Goal: Task Accomplishment & Management: Use online tool/utility

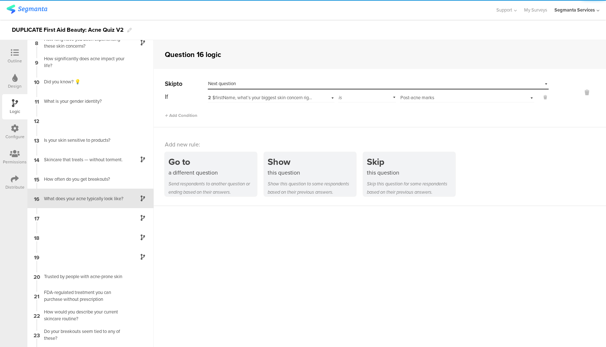
scroll to position [148, 0]
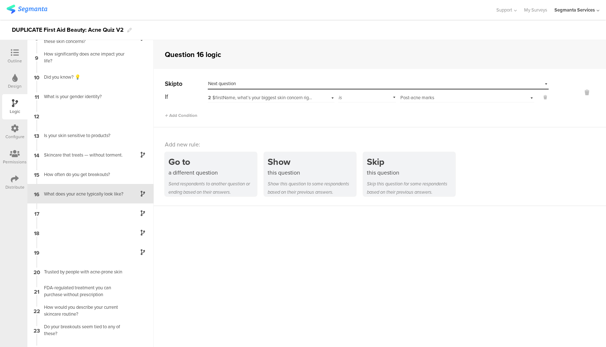
click at [22, 6] on img at bounding box center [26, 9] width 41 height 9
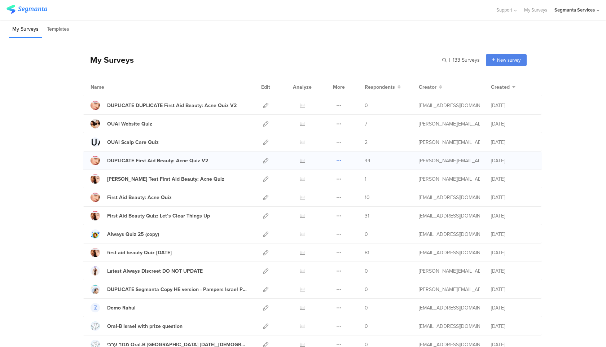
click at [337, 163] on icon at bounding box center [338, 160] width 5 height 5
click at [334, 175] on button "Duplicate" at bounding box center [325, 179] width 40 height 13
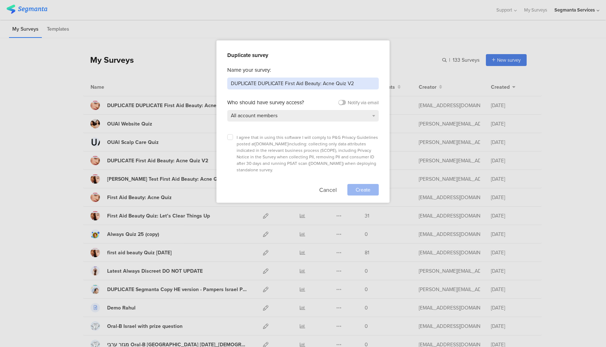
drag, startPoint x: 285, startPoint y: 83, endPoint x: 209, endPoint y: 83, distance: 76.5
click at [209, 83] on div "Duplicate survey Name your survey: DUPLICATE DUPLICATE First Aid Beauty: Acne Q…" at bounding box center [303, 173] width 606 height 347
click at [240, 82] on input "[dedign] First Aid Beauty: Acne Quiz V2" at bounding box center [303, 84] width 152 height 12
type input "[design] First Aid Beauty: Acne Quiz V2"
click at [229, 138] on icon at bounding box center [230, 137] width 3 height 3
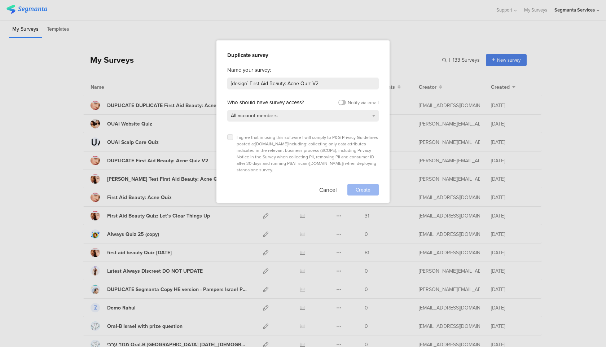
click at [0, 0] on input "checkbox" at bounding box center [0, 0] width 0 height 0
click at [367, 186] on span "Create" at bounding box center [363, 190] width 15 height 8
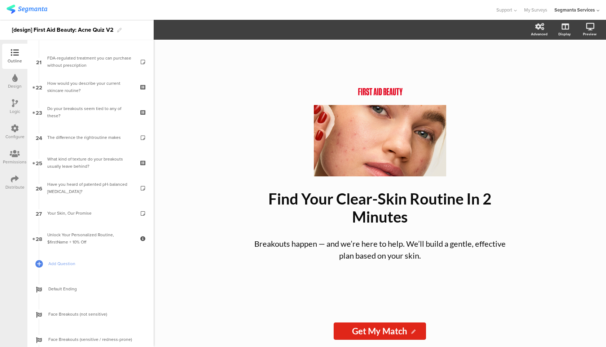
scroll to position [648, 0]
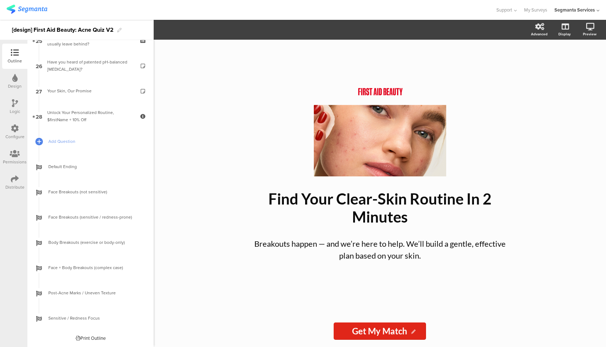
click at [20, 104] on div "Logic" at bounding box center [14, 106] width 25 height 25
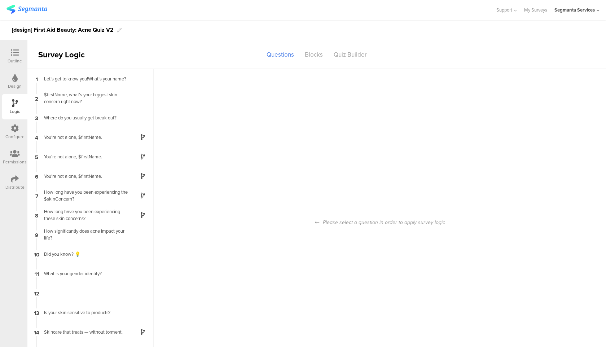
click at [17, 88] on div "Design" at bounding box center [15, 86] width 14 height 6
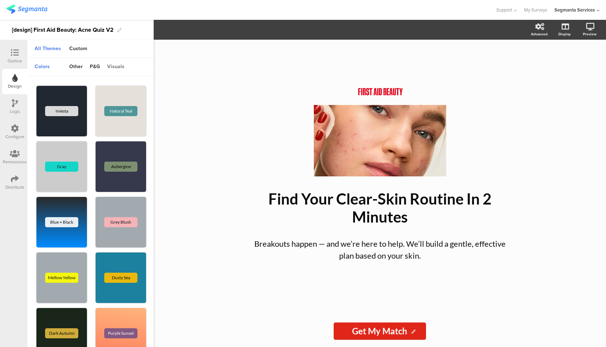
click at [121, 64] on div "visuals" at bounding box center [116, 67] width 25 height 12
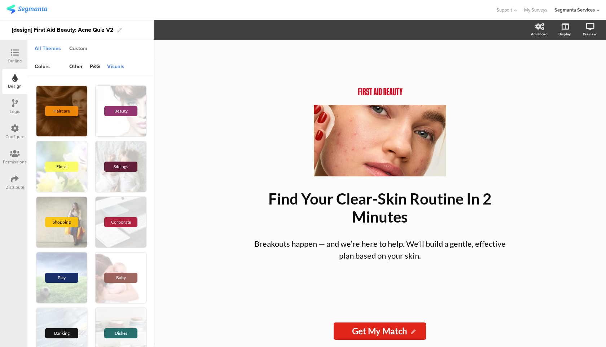
click at [83, 51] on div "Custom" at bounding box center [78, 49] width 25 height 12
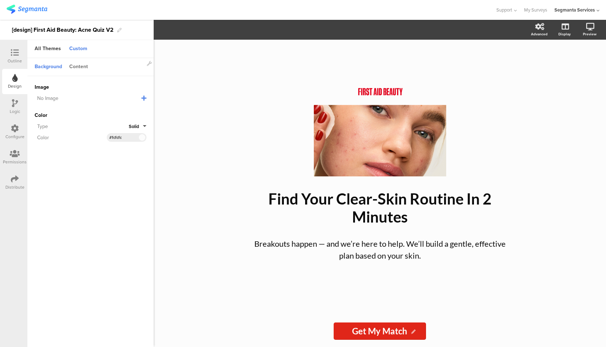
click at [76, 68] on div "Content" at bounding box center [79, 67] width 26 height 12
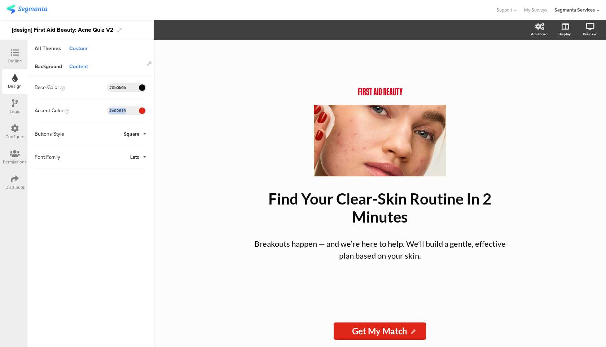
drag, startPoint x: 132, startPoint y: 110, endPoint x: 97, endPoint y: 109, distance: 35.4
click at [97, 109] on div "Accent Color #E02619 Clear OK #e02619" at bounding box center [91, 110] width 112 height 9
copy div
drag, startPoint x: 130, startPoint y: 88, endPoint x: 94, endPoint y: 88, distance: 35.4
click at [94, 88] on div "Base Color #0B0B0B Clear OK #0b0b0b" at bounding box center [91, 87] width 112 height 9
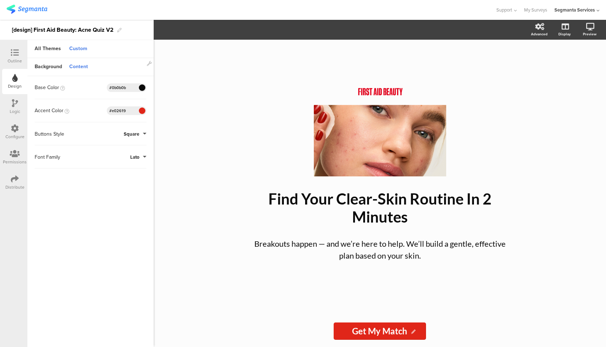
click at [21, 61] on div "Outline" at bounding box center [15, 61] width 14 height 6
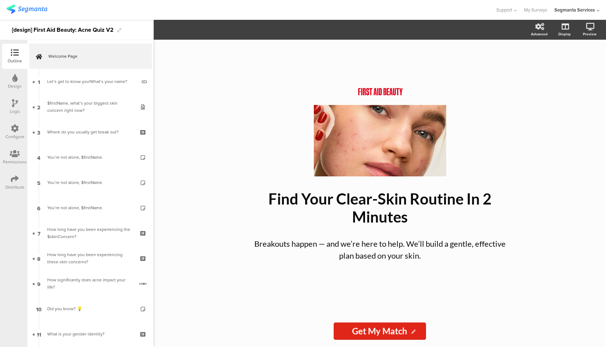
click at [16, 125] on icon at bounding box center [15, 129] width 8 height 8
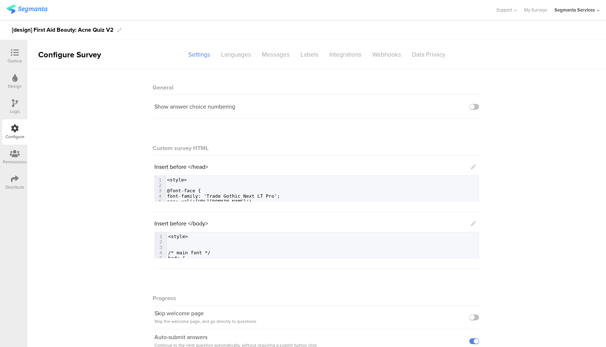
click at [13, 103] on icon at bounding box center [15, 103] width 6 height 8
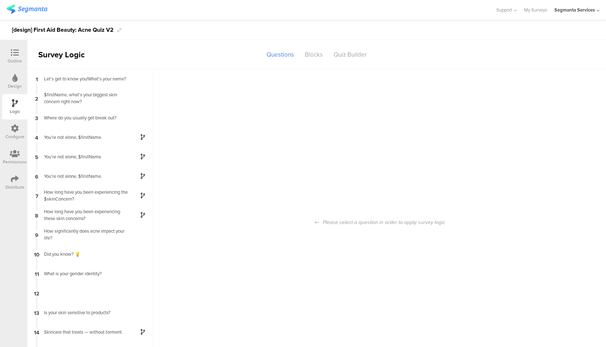
click at [23, 83] on div "Design" at bounding box center [14, 81] width 25 height 25
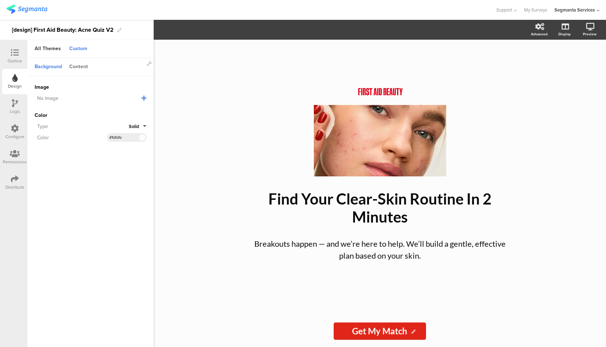
click at [84, 67] on div "Content" at bounding box center [79, 67] width 26 height 12
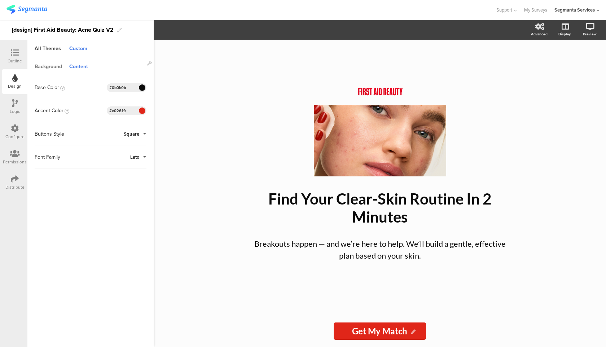
click at [51, 65] on div "Background" at bounding box center [48, 67] width 35 height 12
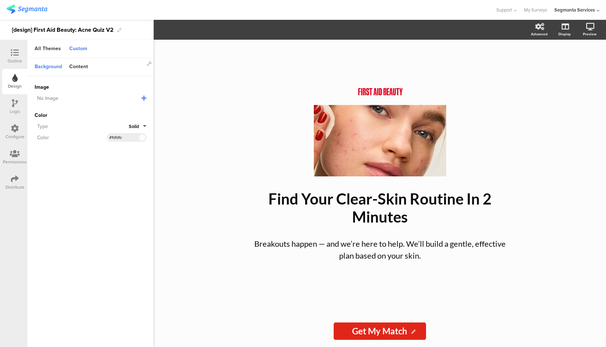
drag, startPoint x: 124, startPoint y: 137, endPoint x: 97, endPoint y: 137, distance: 26.4
click at [97, 137] on div "Color #FCFCFC Clear OK #fcfcfc" at bounding box center [91, 137] width 112 height 9
click at [12, 55] on icon at bounding box center [15, 53] width 8 height 8
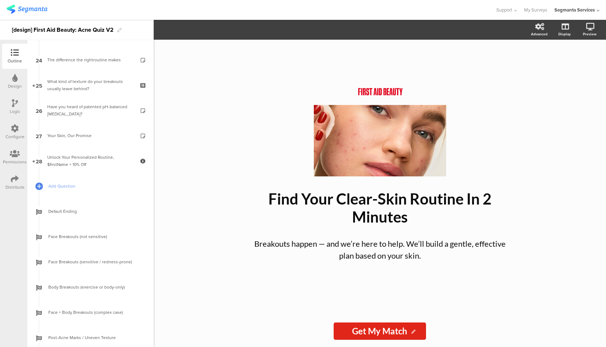
scroll to position [528, 0]
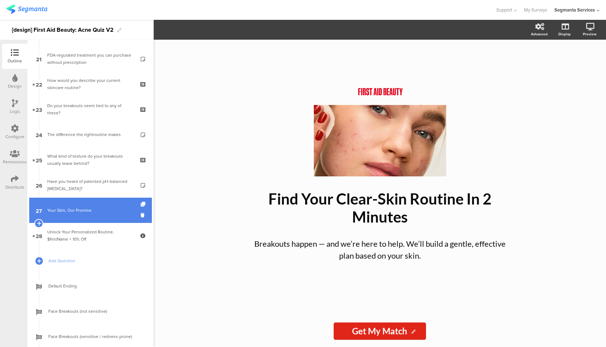
click at [106, 212] on div "Your Skin, Our Promise" at bounding box center [90, 210] width 86 height 7
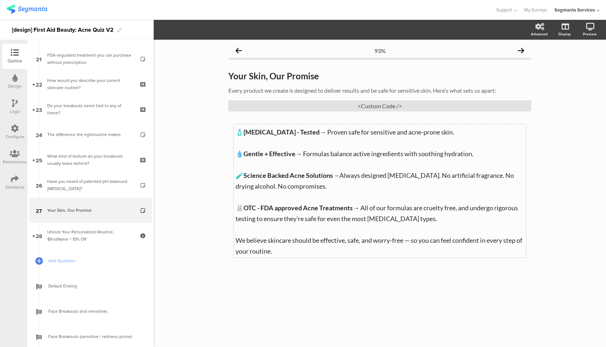
click at [336, 146] on p at bounding box center [380, 142] width 289 height 11
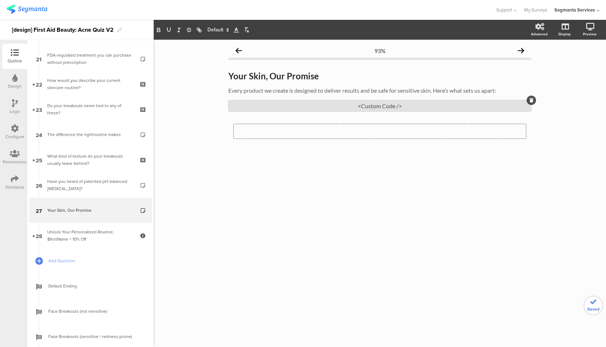
click at [355, 106] on div "<Custom Code />" at bounding box center [380, 105] width 303 height 11
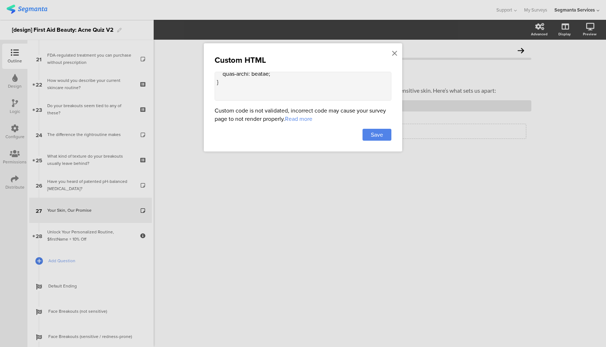
scroll to position [417, 0]
click at [266, 96] on textarea at bounding box center [303, 86] width 177 height 29
paste textarea "<div id="fab-claims" aria-labelledby="fab-heading" style="font-family: -apple-s…"
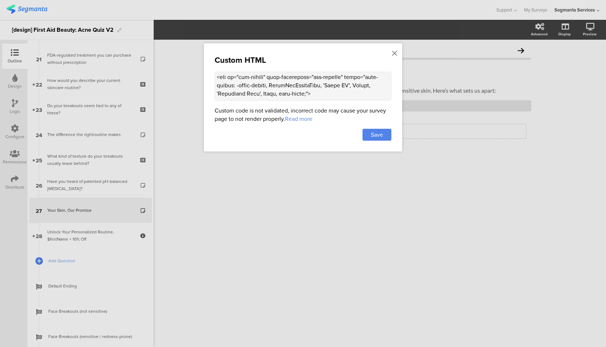
scroll to position [935, 0]
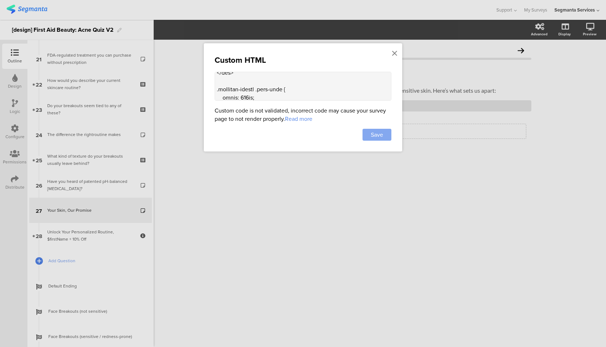
type textarea "<style> .progress-bar-segments { display: none !important; } .animated-router-v…"
click at [372, 138] on span "Save" at bounding box center [377, 135] width 12 height 8
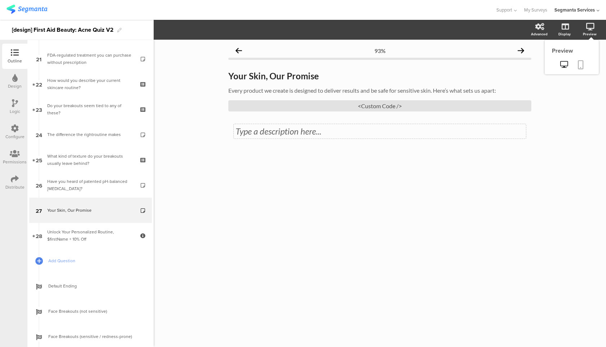
click at [583, 64] on icon at bounding box center [581, 64] width 6 height 9
click at [315, 108] on div "<Custom Code />" at bounding box center [380, 105] width 303 height 11
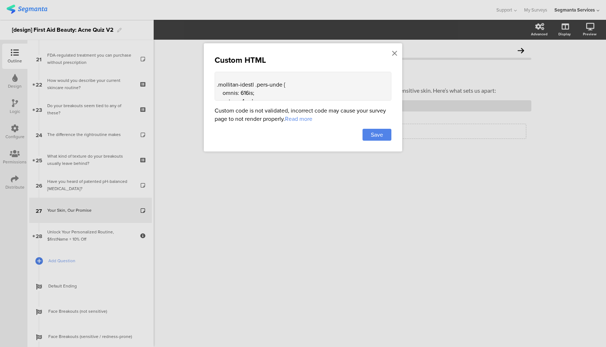
scroll to position [939, 0]
click at [276, 91] on textarea at bounding box center [303, 86] width 177 height 29
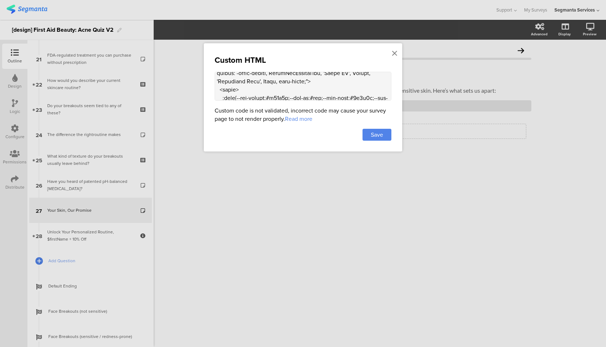
scroll to position [444, 0]
drag, startPoint x: 236, startPoint y: 85, endPoint x: 216, endPoint y: 81, distance: 20.9
click at [216, 81] on textarea at bounding box center [303, 86] width 177 height 29
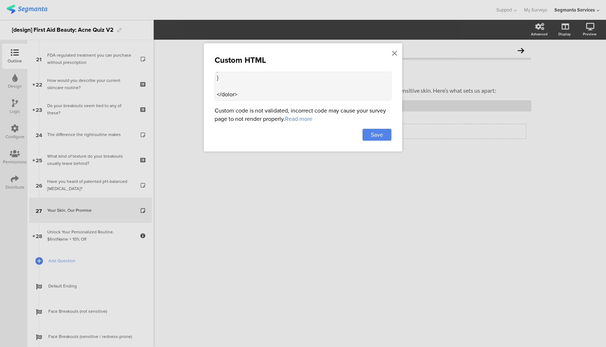
scroll to position [721, 0]
click at [245, 96] on textarea at bounding box center [303, 86] width 177 height 29
paste textarea "<div id="fab-claims" aria-labelledby="fab-heading" style="font-family: -apple-s…"
type textarea "<style> .progress-bar-segments { display: none !important; } .animated-router-v…"
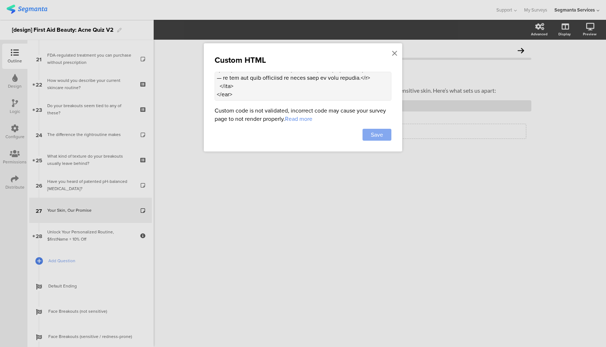
click at [383, 139] on span "Save" at bounding box center [377, 135] width 12 height 8
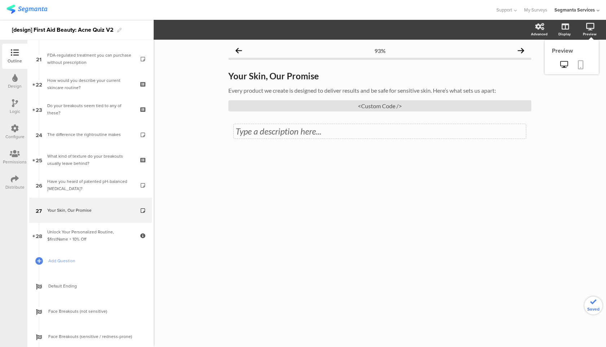
click at [583, 64] on icon at bounding box center [581, 64] width 6 height 9
click at [331, 108] on div "<Custom Code />" at bounding box center [380, 105] width 303 height 11
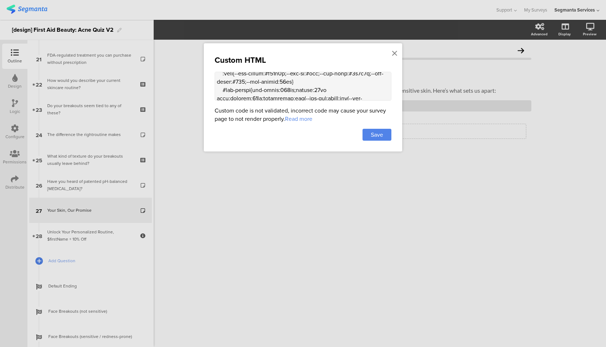
scroll to position [758, 0]
drag, startPoint x: 236, startPoint y: 95, endPoint x: 214, endPoint y: 79, distance: 27.2
click at [214, 79] on div "Custom HTML Custom code is not validated, incorrect code may cause your survey …" at bounding box center [303, 97] width 199 height 108
paste textarea "lorem="ipsu-dolors: -ametc-adipis, ElitsEddOeiusmOdte, 'Incid UT', Labore, 'Etd…"
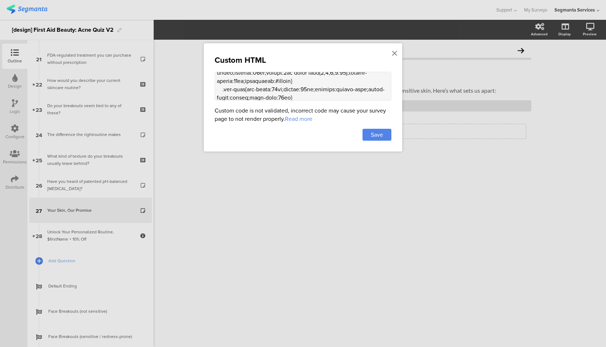
drag, startPoint x: 269, startPoint y: 78, endPoint x: 265, endPoint y: 84, distance: 7.6
click at [265, 84] on textarea at bounding box center [303, 86] width 177 height 29
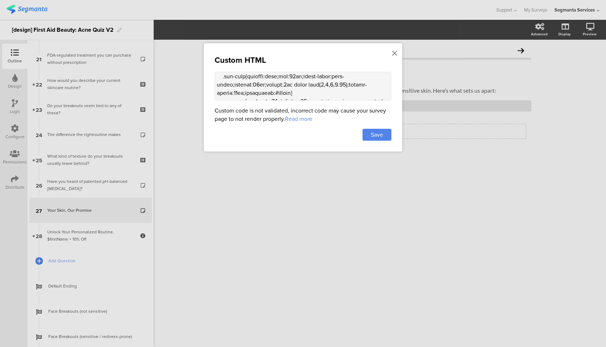
scroll to position [765, 0]
click at [265, 84] on textarea at bounding box center [303, 86] width 177 height 29
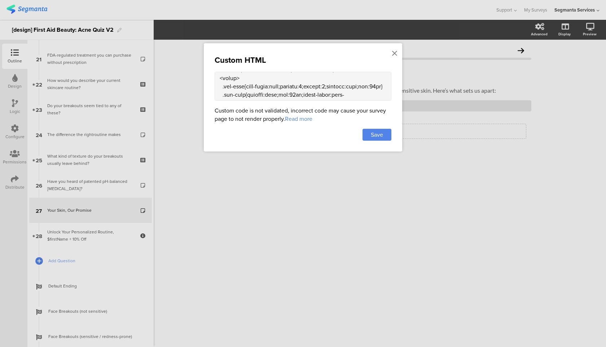
drag, startPoint x: 243, startPoint y: 95, endPoint x: 281, endPoint y: 89, distance: 39.1
click at [281, 89] on textarea at bounding box center [303, 86] width 177 height 29
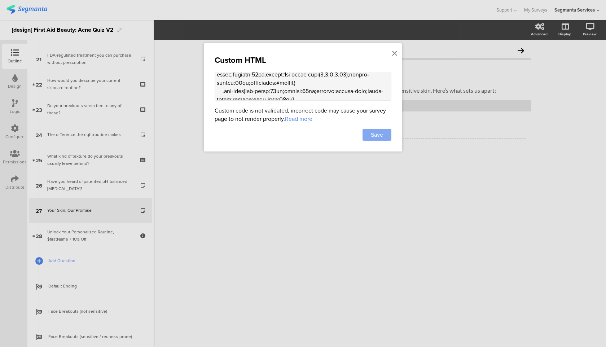
type textarea "<style> .progress-bar-segments { display: none !important; } .animated-router-v…"
click at [374, 138] on span "Save" at bounding box center [377, 135] width 12 height 8
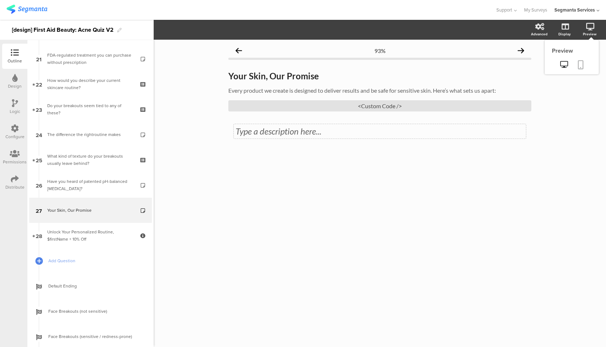
click at [579, 64] on icon at bounding box center [581, 64] width 6 height 9
click at [359, 105] on div "<Custom Code />" at bounding box center [380, 105] width 303 height 11
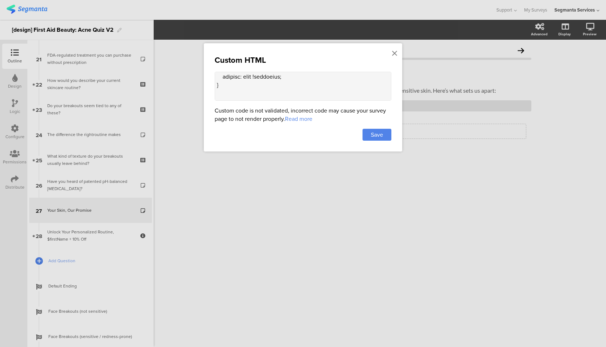
scroll to position [30, 0]
click at [396, 54] on icon at bounding box center [394, 53] width 5 height 8
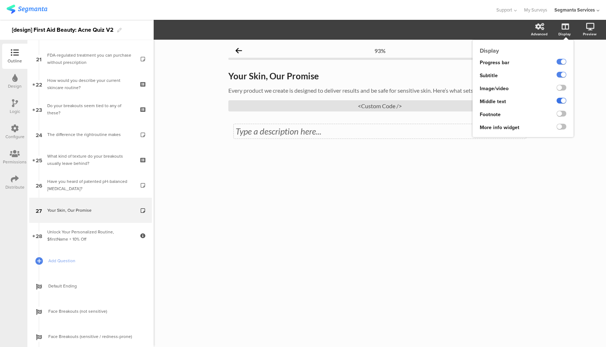
click at [561, 100] on label at bounding box center [562, 101] width 10 height 6
click at [0, 0] on input "checkbox" at bounding box center [0, 0] width 0 height 0
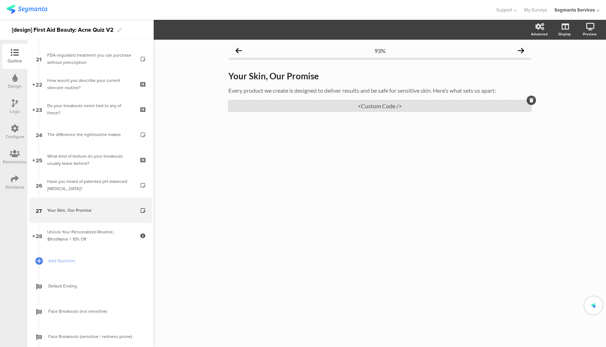
click at [386, 106] on div "<Custom Code />" at bounding box center [380, 105] width 303 height 11
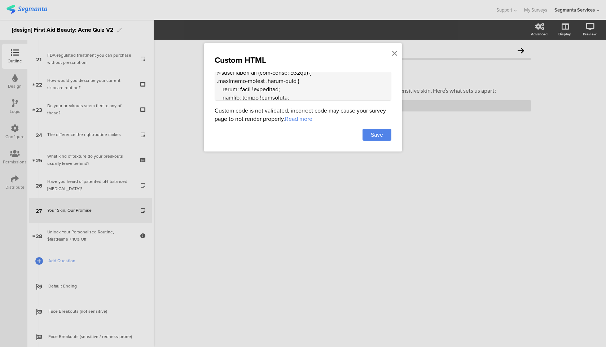
click at [237, 87] on textarea at bounding box center [303, 86] width 177 height 29
paste textarea ".question-header .extra-text { margin-bottom: 32px !important;"
type textarea "<style> .progress-bar-segments { display: none !important; } .animated-router-v…"
click at [388, 136] on div "Save" at bounding box center [377, 135] width 29 height 12
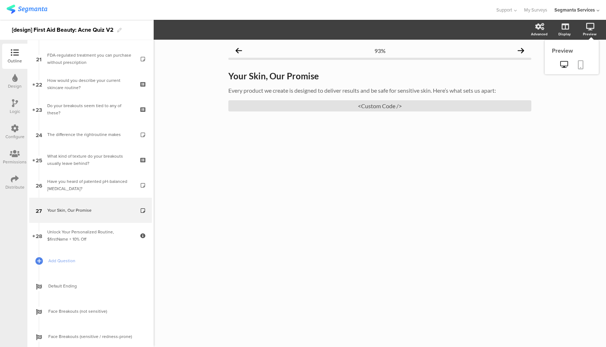
click at [582, 65] on icon at bounding box center [581, 64] width 6 height 9
click at [325, 102] on div "<Custom Code />" at bounding box center [380, 105] width 303 height 11
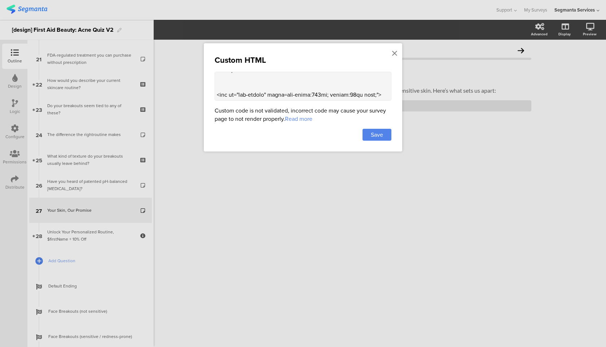
scroll to position [725, 0]
drag, startPoint x: 223, startPoint y: 95, endPoint x: 212, endPoint y: 77, distance: 21.5
click at [212, 77] on div "Custom HTML Custom code is not validated, incorrect code may cause your survey …" at bounding box center [303, 97] width 199 height 108
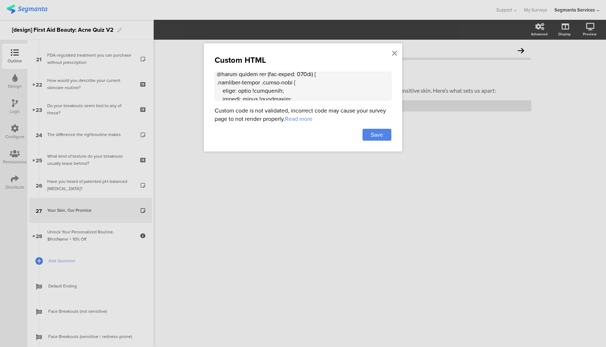
scroll to position [626, 0]
drag, startPoint x: 226, startPoint y: 103, endPoint x: 213, endPoint y: 80, distance: 26.6
click at [213, 80] on div "Custom HTML Custom code is not validated, incorrect code may cause your survey …" at bounding box center [303, 97] width 199 height 108
drag, startPoint x: 227, startPoint y: 95, endPoint x: 216, endPoint y: 75, distance: 22.2
click at [216, 75] on textarea at bounding box center [303, 86] width 177 height 29
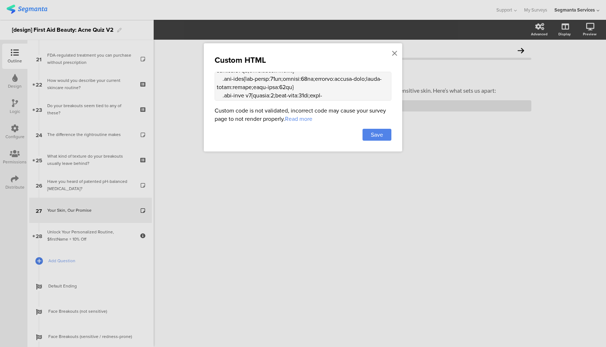
scroll to position [780, 0]
drag, startPoint x: 327, startPoint y: 86, endPoint x: 306, endPoint y: 86, distance: 20.2
click at [306, 86] on textarea at bounding box center [303, 86] width 177 height 29
paste textarea "32px 0 0 0;"
type textarea "<style> .progress-bar-segments { display: none !important; } .animated-router-v…"
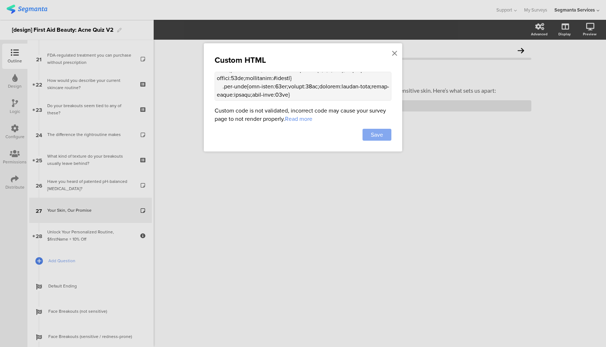
click at [377, 137] on span "Save" at bounding box center [377, 135] width 12 height 8
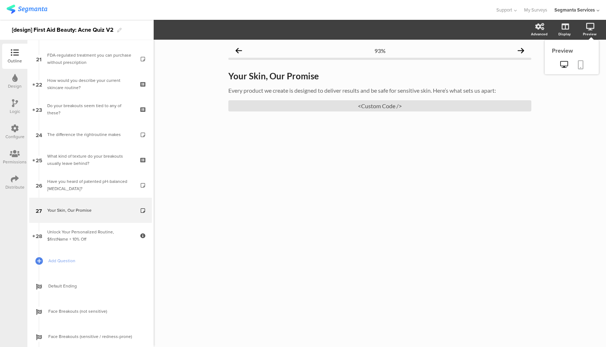
click at [586, 64] on link at bounding box center [581, 65] width 16 height 14
click at [9, 114] on div "Logic" at bounding box center [14, 106] width 25 height 25
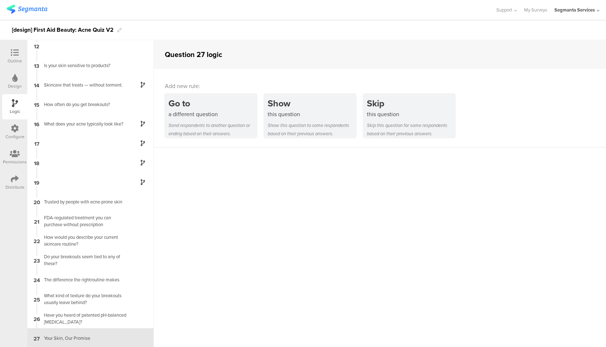
scroll to position [239, 0]
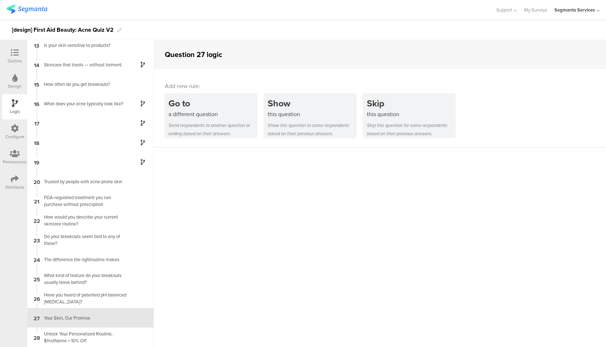
click at [14, 126] on icon at bounding box center [15, 129] width 8 height 8
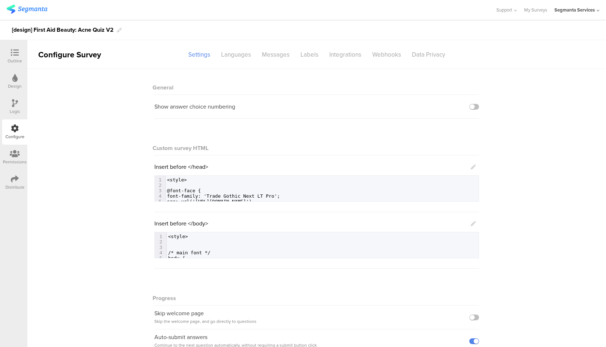
click at [22, 89] on div "Design" at bounding box center [14, 81] width 25 height 25
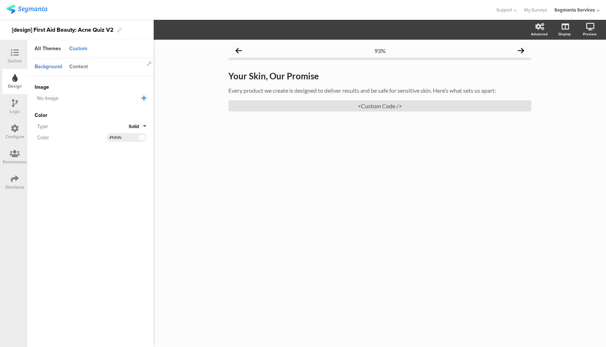
click at [82, 67] on div "Content" at bounding box center [79, 67] width 26 height 12
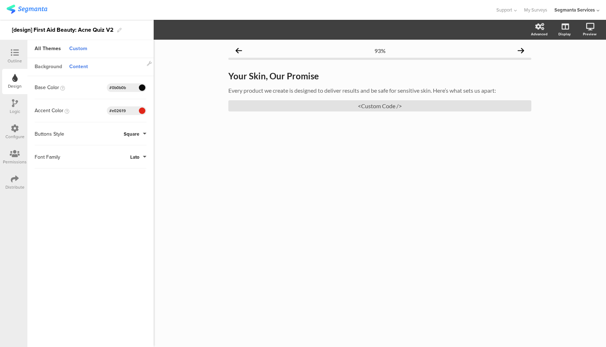
click at [46, 68] on div "Background" at bounding box center [48, 67] width 35 height 12
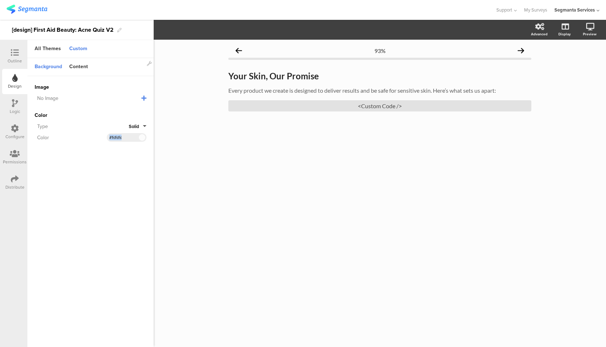
drag, startPoint x: 132, startPoint y: 137, endPoint x: 94, endPoint y: 137, distance: 38.3
click at [94, 137] on div "Color #FCFCFC Clear OK #fcfcfc" at bounding box center [91, 137] width 112 height 9
copy div "Clear OK"
click at [15, 132] on div at bounding box center [15, 129] width 8 height 9
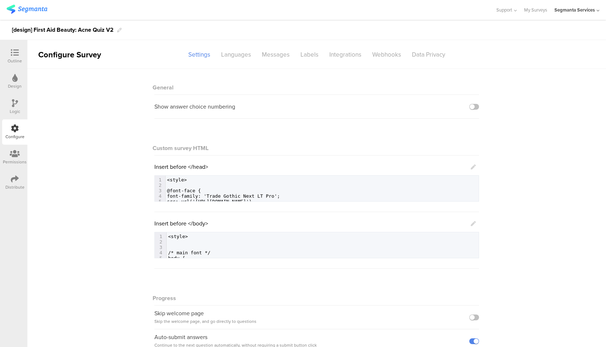
click at [16, 52] on icon at bounding box center [15, 53] width 8 height 8
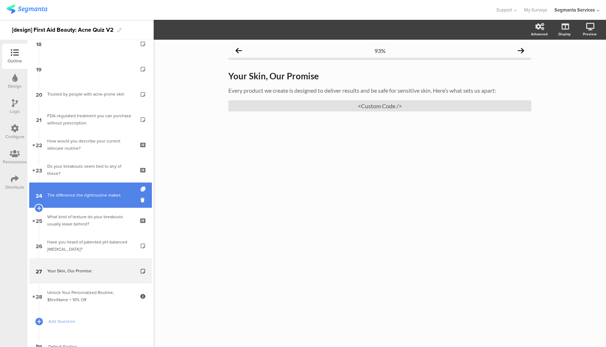
scroll to position [545, 0]
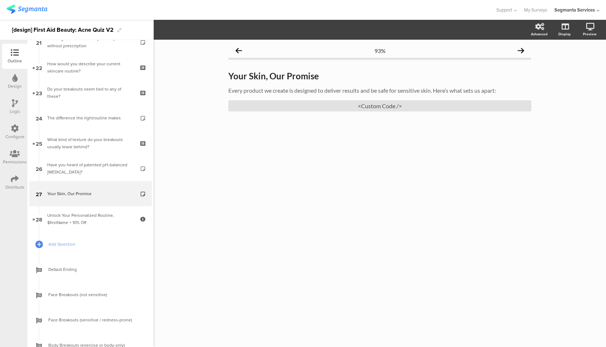
click at [298, 113] on div "Your Skin, Our Promise Your Skin, Our Promise Every product we create is design…" at bounding box center [380, 91] width 303 height 55
click at [300, 109] on div "<Custom Code />" at bounding box center [380, 105] width 303 height 11
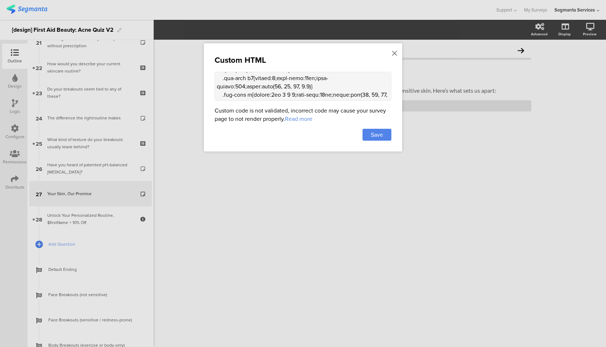
scroll to position [806, 0]
drag, startPoint x: 295, startPoint y: 95, endPoint x: 279, endPoint y: 95, distance: 15.9
click at [279, 95] on textarea at bounding box center [303, 86] width 177 height 29
paste textarea "6f6f6"
type textarea "<style> .progress-bar-segments { display: none !important; } .animated-router-v…"
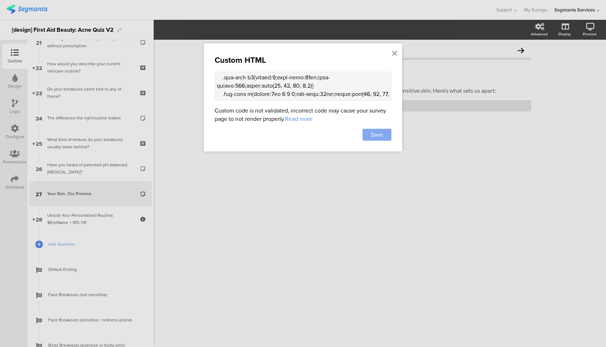
click at [377, 131] on span "Save" at bounding box center [377, 135] width 12 height 8
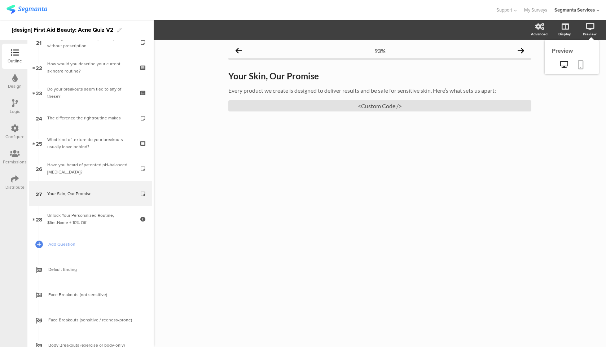
click at [585, 62] on link at bounding box center [581, 65] width 16 height 14
click at [586, 69] on link at bounding box center [581, 65] width 16 height 14
click at [580, 64] on icon at bounding box center [581, 64] width 6 height 9
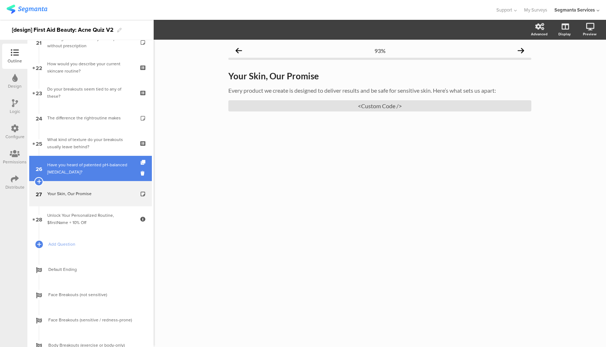
click at [113, 175] on link "26 Have you heard of patented pH-balanced [MEDICAL_DATA]?" at bounding box center [90, 168] width 123 height 25
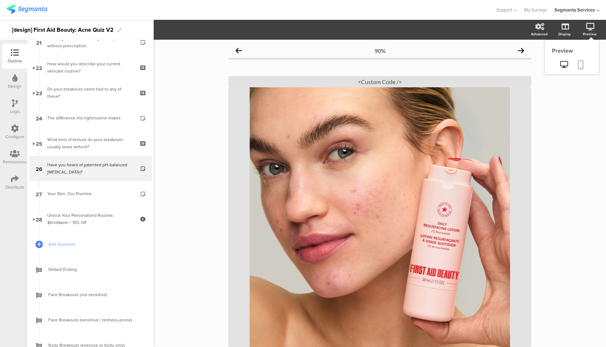
click at [580, 61] on icon at bounding box center [581, 64] width 6 height 9
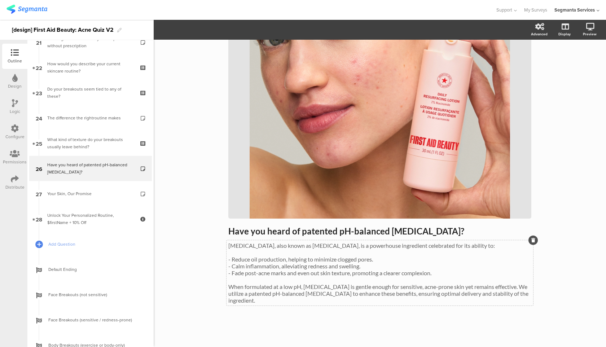
click at [297, 266] on p "- Calm inflammation, alleviating redness and swelling." at bounding box center [380, 266] width 303 height 7
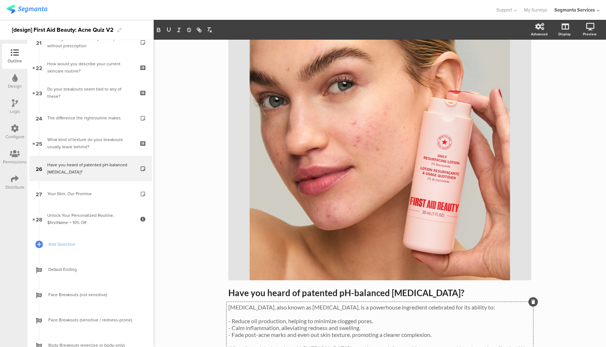
scroll to position [25, 0]
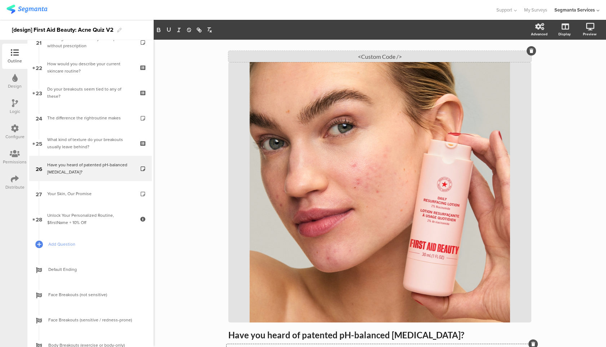
click at [432, 56] on div "<Custom Code />" at bounding box center [380, 56] width 303 height 11
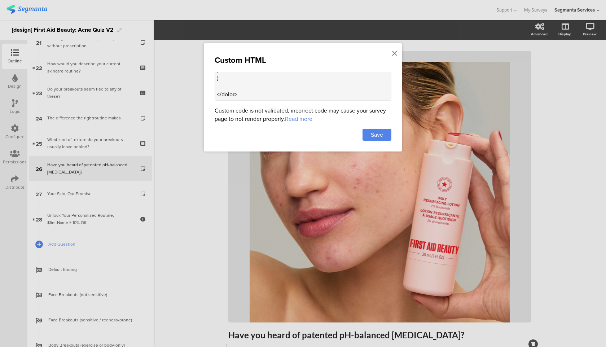
click at [253, 96] on textarea at bounding box center [303, 86] width 177 height 29
paste textarea "<div id="fab-[MEDICAL_DATA]" style="font-family: -apple-system, BlinkMacSystemF…"
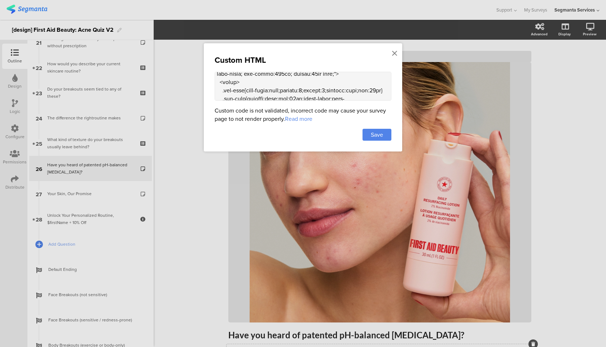
scroll to position [1074, 0]
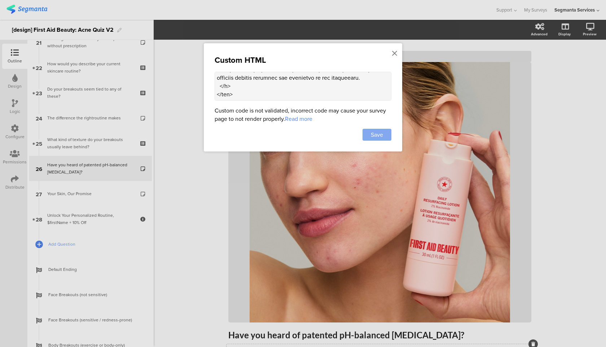
type textarea "<style> .progress-bar-segments { display: none !important; } .animated-router-v…"
click at [385, 135] on div "Save" at bounding box center [377, 135] width 29 height 12
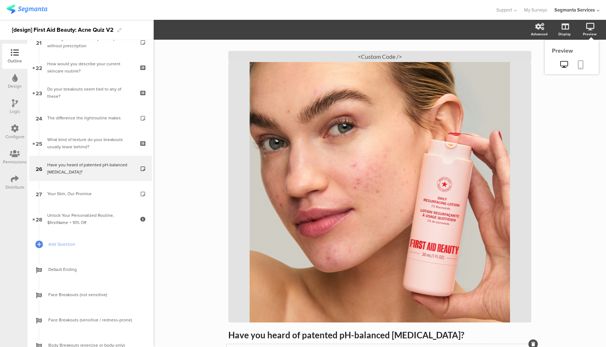
click at [582, 66] on icon at bounding box center [581, 64] width 6 height 9
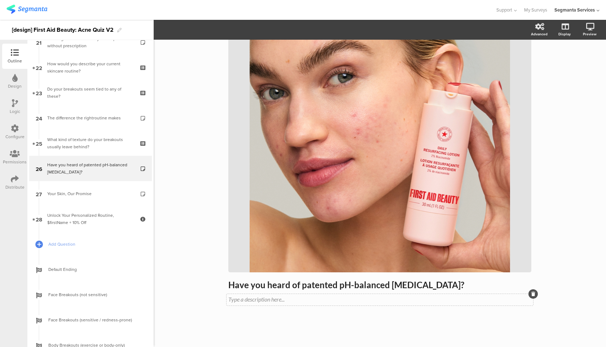
scroll to position [69, 0]
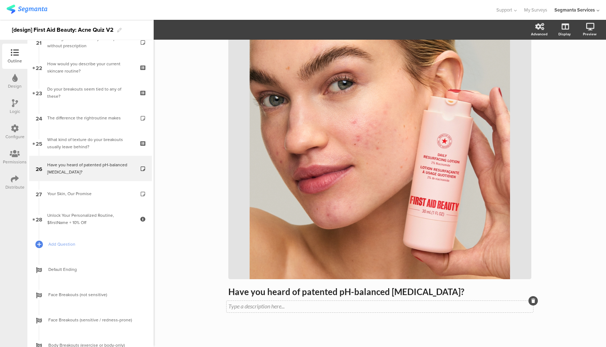
click at [272, 296] on span "Have you heard of patented pH-balanced [MEDICAL_DATA]? Have you heard of patent…" at bounding box center [380, 299] width 303 height 24
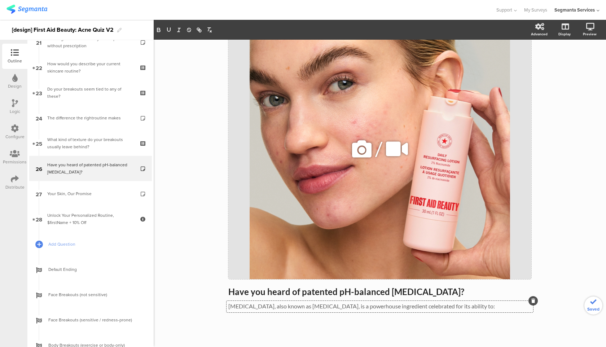
scroll to position [0, 0]
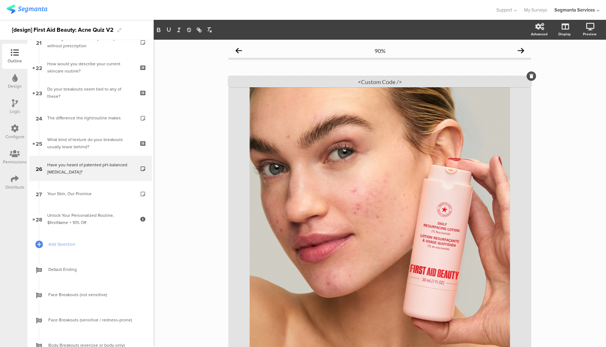
click at [369, 82] on div "<Custom Code />" at bounding box center [380, 81] width 303 height 11
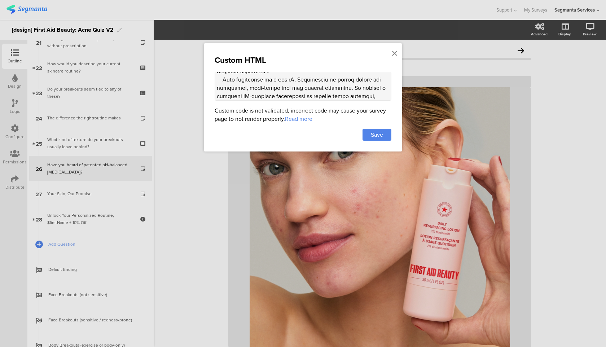
scroll to position [1002, 0]
click at [393, 53] on icon at bounding box center [394, 53] width 5 height 8
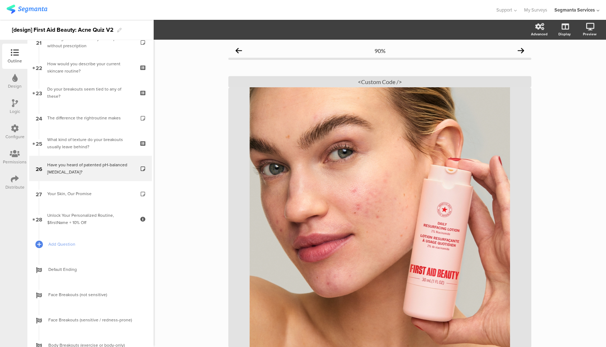
scroll to position [75, 0]
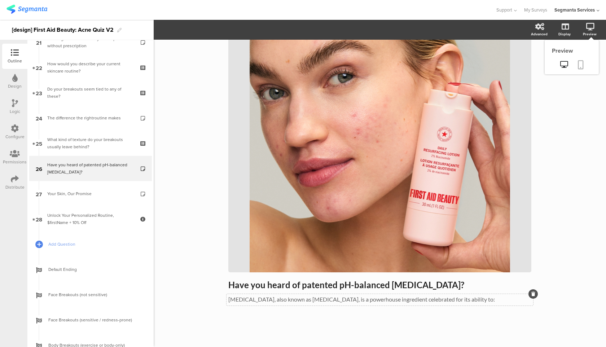
click at [578, 60] on link at bounding box center [581, 65] width 16 height 14
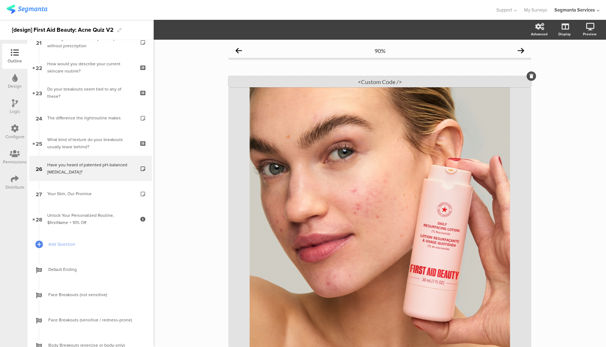
click at [422, 79] on div "<Custom Code />" at bounding box center [380, 81] width 303 height 11
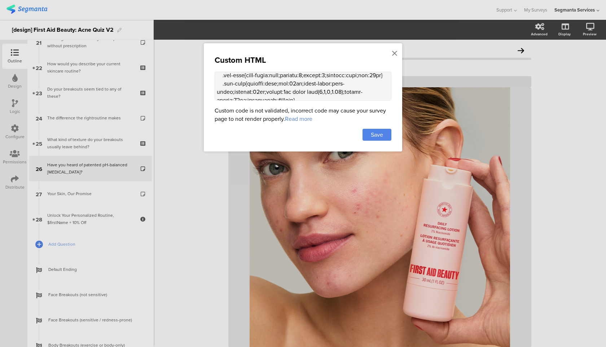
scroll to position [726, 0]
drag, startPoint x: 244, startPoint y: 97, endPoint x: 296, endPoint y: 77, distance: 55.3
click at [296, 77] on textarea at bounding box center [303, 86] width 177 height 29
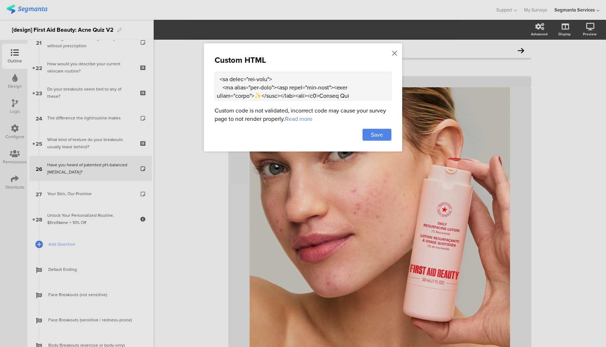
drag, startPoint x: 234, startPoint y: 96, endPoint x: 215, endPoint y: 77, distance: 27.6
click at [215, 77] on textarea at bounding box center [303, 86] width 177 height 29
click at [219, 86] on textarea at bounding box center [303, 86] width 177 height 29
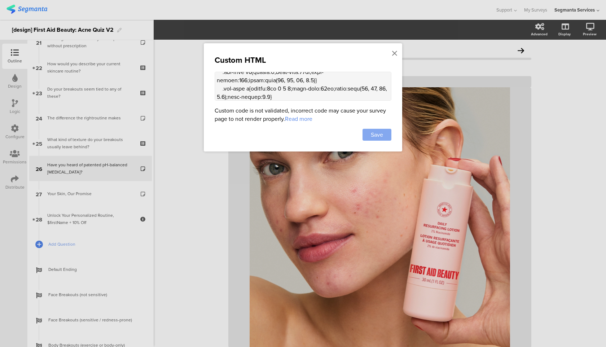
type textarea "<style> .progress-bar-segments { display: none !important; } .animated-router-v…"
click at [378, 140] on div "Save" at bounding box center [377, 135] width 29 height 12
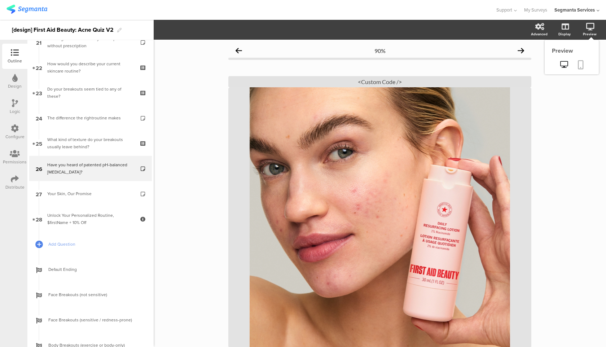
click at [578, 65] on icon at bounding box center [581, 64] width 6 height 9
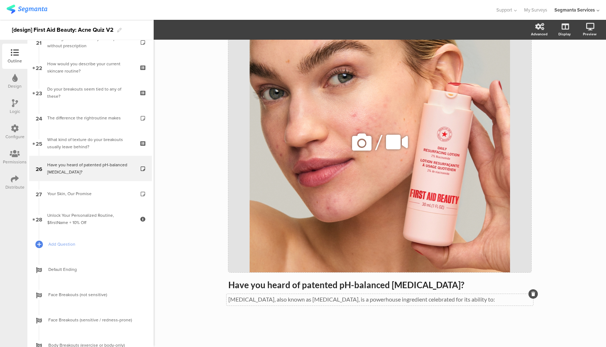
scroll to position [0, 0]
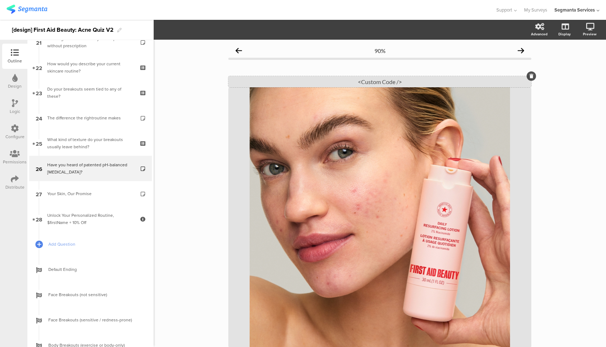
click at [364, 82] on div "<Custom Code />" at bounding box center [380, 81] width 303 height 11
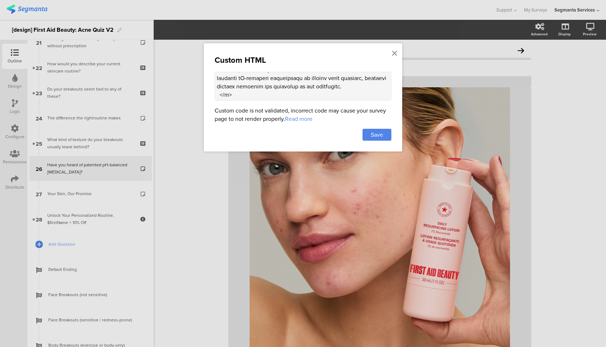
scroll to position [970, 0]
click at [262, 87] on textarea at bounding box center [303, 86] width 177 height 29
paste textarea "text-align: center;"
type textarea "<style> .progress-bar-segments { display: none !important; } .animated-router-v…"
click at [373, 133] on span "Save" at bounding box center [377, 135] width 12 height 8
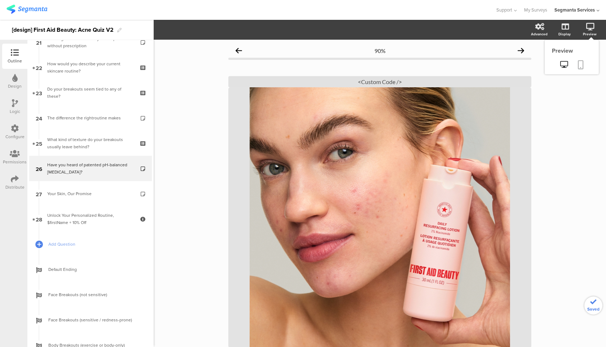
click at [581, 66] on icon at bounding box center [581, 64] width 6 height 9
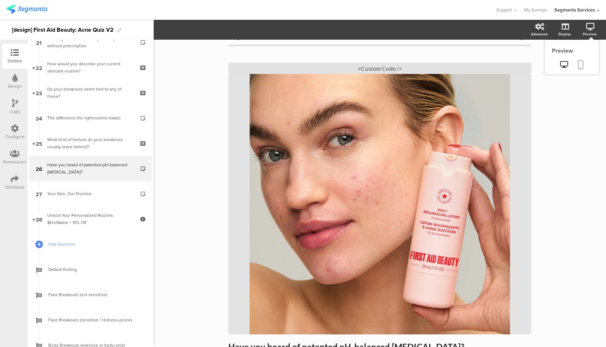
click at [578, 60] on icon at bounding box center [581, 64] width 6 height 9
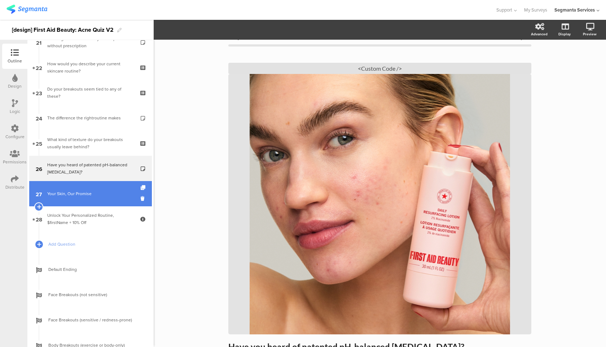
click at [111, 198] on link "27 Your Skin, Our Promise" at bounding box center [90, 193] width 123 height 25
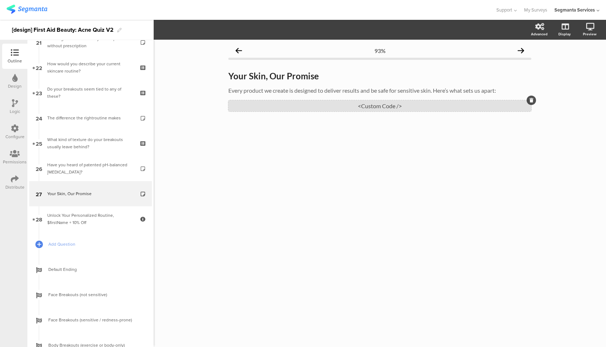
click at [346, 109] on div "<Custom Code />" at bounding box center [380, 105] width 303 height 11
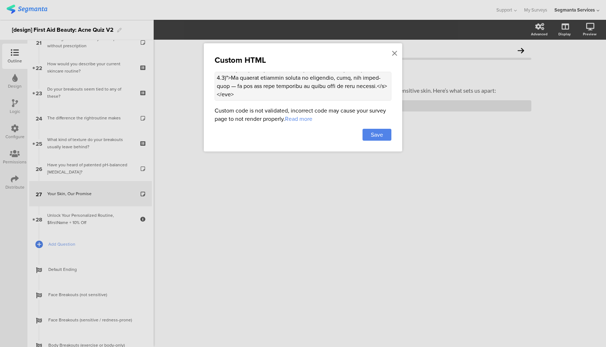
scroll to position [1063, 0]
click at [227, 90] on textarea at bounding box center [303, 86] width 177 height 29
paste textarea "text-align: center;"
drag, startPoint x: 297, startPoint y: 80, endPoint x: 246, endPoint y: 80, distance: 50.9
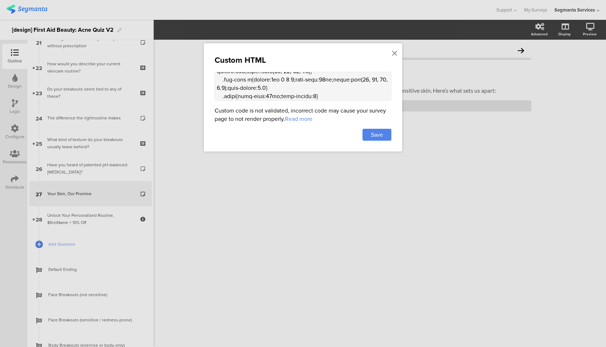
click at [246, 80] on textarea at bounding box center [303, 86] width 177 height 29
type textarea "<style> .progress-bar-segments { display: none !important; } .animated-router-v…"
click at [370, 136] on div "Save" at bounding box center [377, 135] width 29 height 12
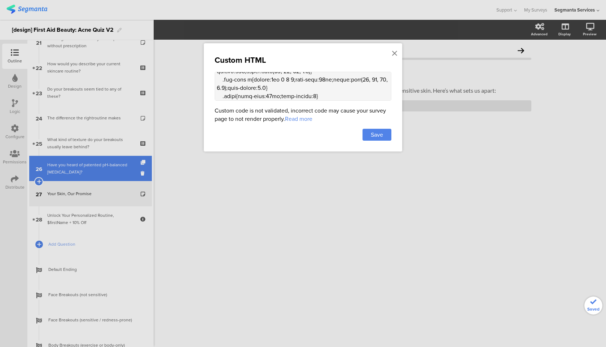
click at [116, 170] on div "Have you heard of patented pH-balanced [MEDICAL_DATA]?" at bounding box center [90, 168] width 86 height 14
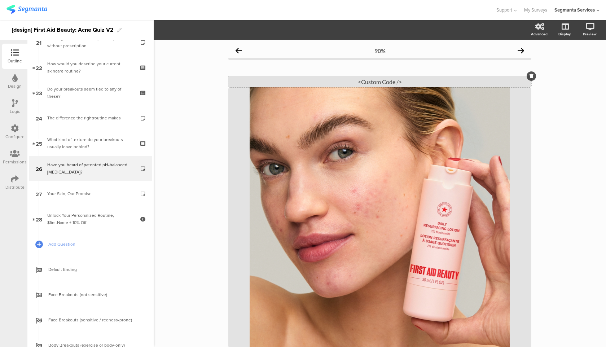
click at [372, 79] on div "<Custom Code />" at bounding box center [380, 81] width 303 height 11
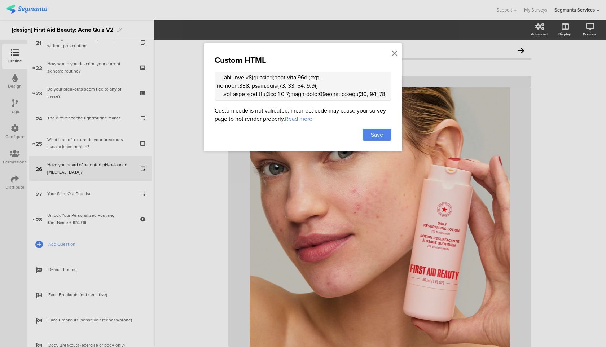
scroll to position [765, 0]
drag, startPoint x: 295, startPoint y: 92, endPoint x: 247, endPoint y: 93, distance: 48.7
click at [247, 93] on textarea at bounding box center [303, 86] width 177 height 29
paste textarea "6f6f6"
type textarea "<style> .progress-bar-segments { display: none !important; } .animated-router-v…"
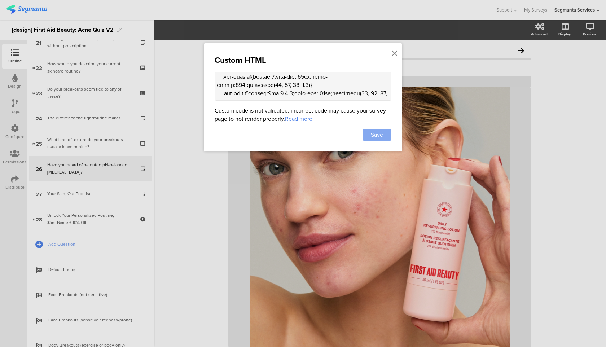
click at [376, 134] on span "Save" at bounding box center [377, 135] width 12 height 8
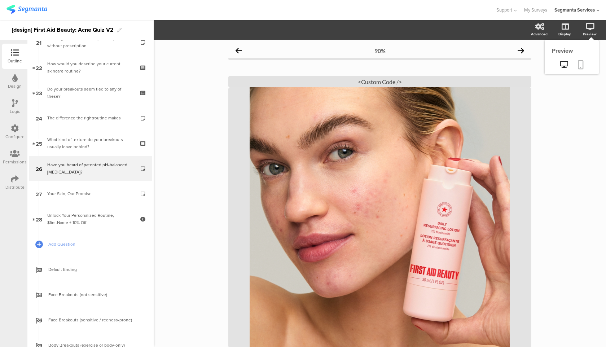
click at [582, 64] on icon at bounding box center [581, 64] width 6 height 9
click at [16, 131] on icon at bounding box center [15, 129] width 8 height 8
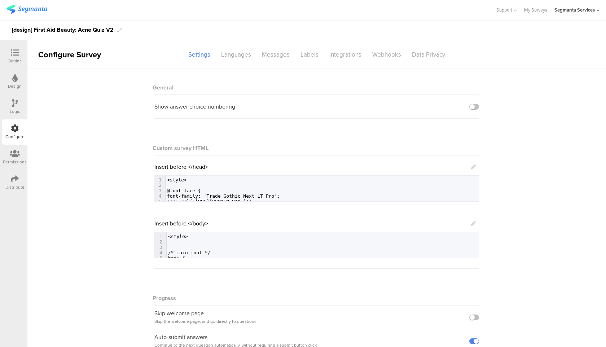
click at [474, 226] on icon at bounding box center [473, 223] width 5 height 5
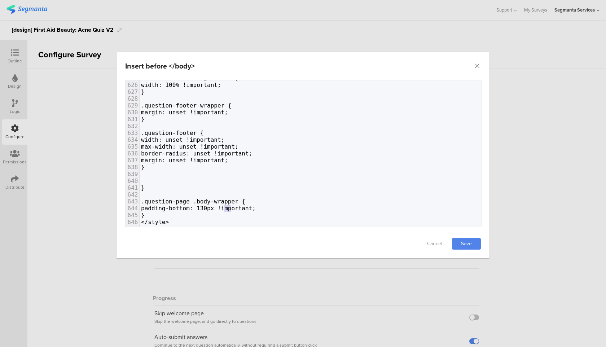
drag, startPoint x: 233, startPoint y: 208, endPoint x: 225, endPoint y: 209, distance: 8.0
click at [225, 209] on span "padding-bottom: 130px !important;" at bounding box center [198, 208] width 115 height 7
type textarea "4"
click at [467, 243] on link "Save" at bounding box center [466, 244] width 29 height 12
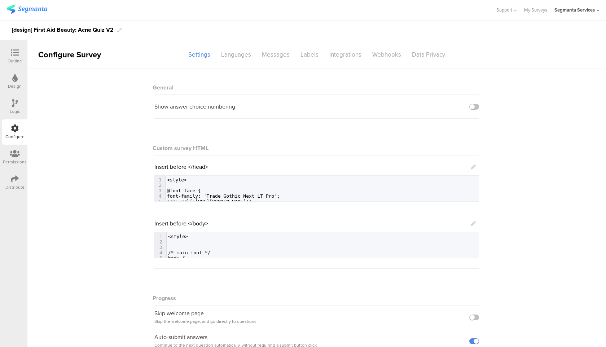
click at [18, 58] on div "Outline" at bounding box center [15, 61] width 14 height 6
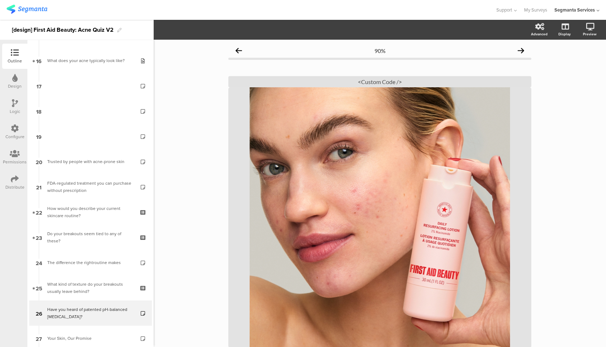
scroll to position [399, 0]
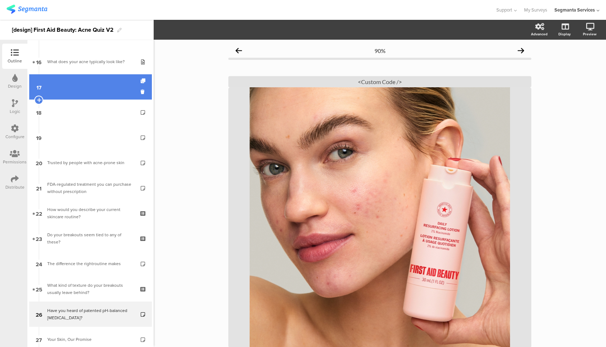
click at [94, 98] on link "17" at bounding box center [90, 86] width 123 height 25
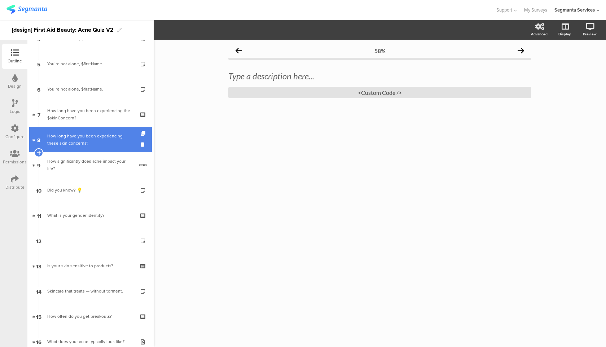
scroll to position [145, 0]
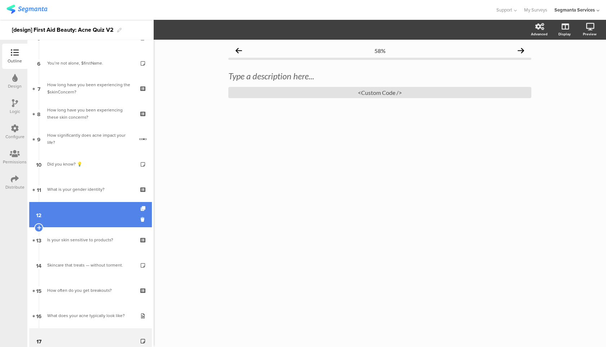
click at [81, 221] on link "12" at bounding box center [90, 214] width 123 height 25
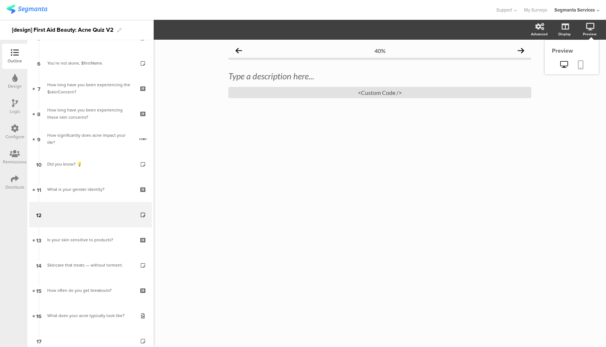
click at [583, 61] on icon at bounding box center [581, 64] width 6 height 9
click at [366, 97] on div "<Custom Code />" at bounding box center [380, 92] width 303 height 11
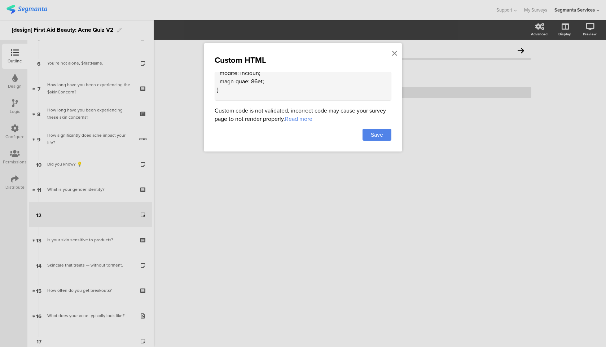
scroll to position [636, 0]
drag, startPoint x: 276, startPoint y: 94, endPoint x: 209, endPoint y: 91, distance: 67.5
click at [209, 91] on div "Custom HTML Custom code is not validated, incorrect code may cause your survey …" at bounding box center [303, 97] width 199 height 108
type textarea "<!-- Lore Ipsumd Sitame Consecte --> <adi elits="doeiusmo-temporinc"> <u0>Labor…"
click at [382, 134] on span "Save" at bounding box center [377, 135] width 12 height 8
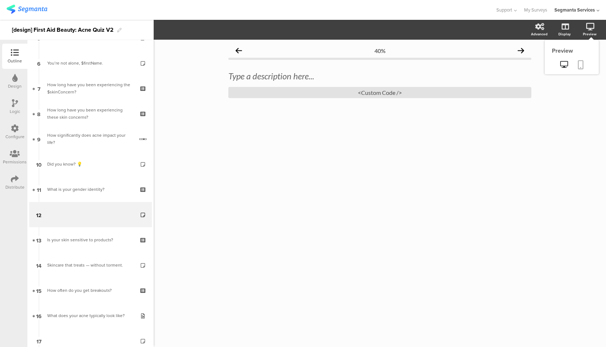
click at [584, 64] on link at bounding box center [581, 65] width 16 height 14
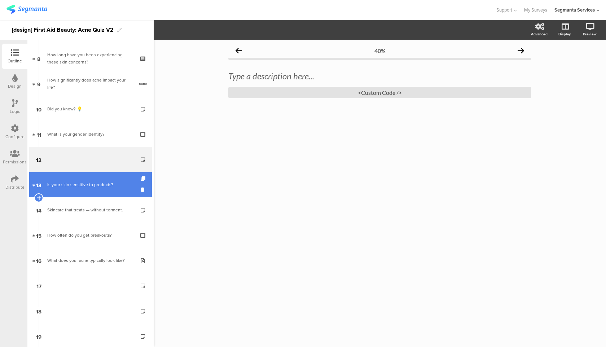
scroll to position [266, 0]
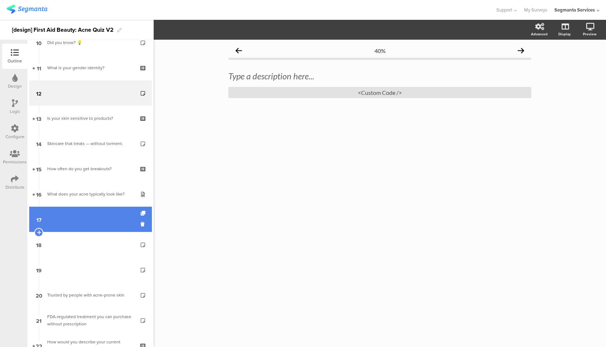
click at [105, 230] on link "17" at bounding box center [90, 219] width 123 height 25
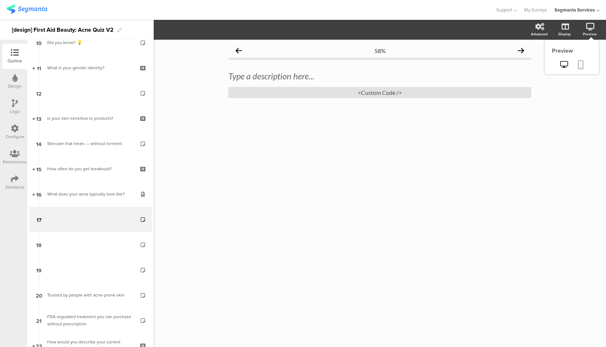
click at [583, 68] on icon at bounding box center [581, 64] width 6 height 9
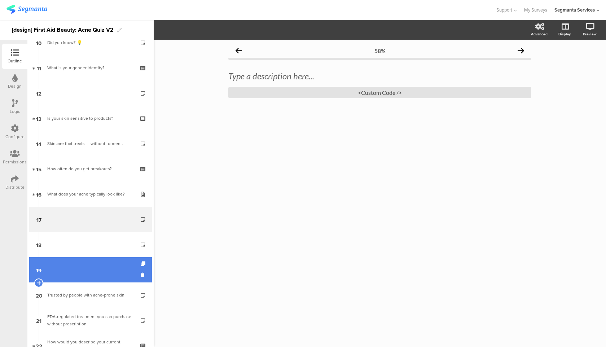
scroll to position [648, 0]
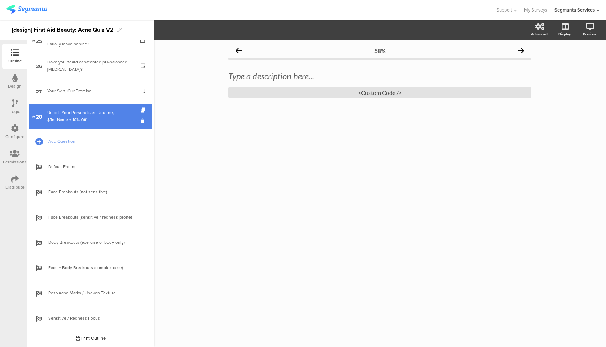
click at [109, 119] on div "Unlock Your Personalized Routine, $firstName + 10% Off" at bounding box center [90, 116] width 86 height 14
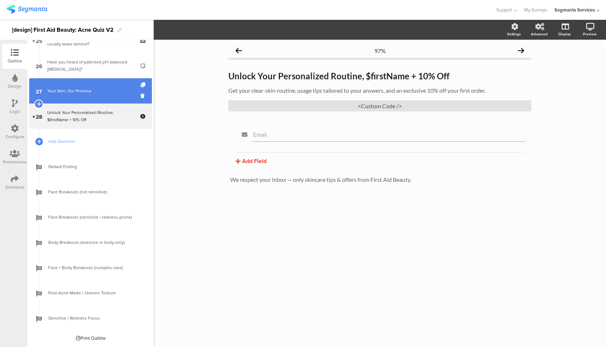
click at [103, 96] on link "27 Your Skin, Our Promise" at bounding box center [90, 90] width 123 height 25
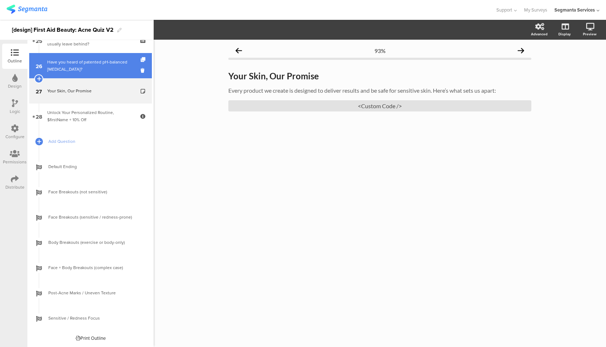
click at [106, 72] on div "Have you heard of patented pH-balanced [MEDICAL_DATA]?" at bounding box center [90, 65] width 86 height 14
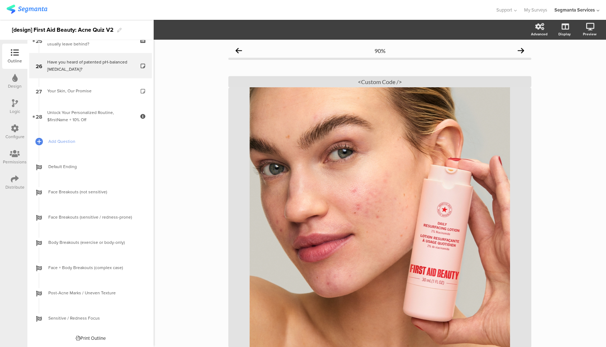
click at [37, 11] on img at bounding box center [26, 9] width 41 height 9
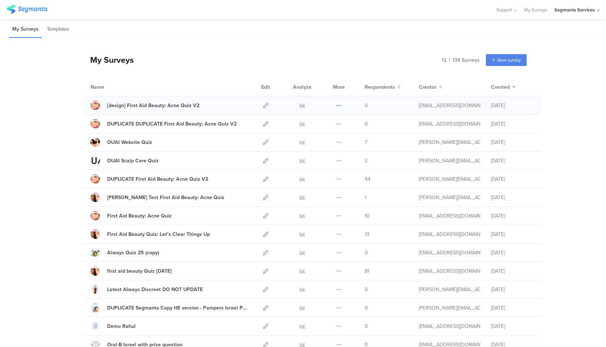
click at [338, 107] on icon at bounding box center [338, 105] width 5 height 5
click at [334, 121] on button "Duplicate" at bounding box center [325, 123] width 40 height 13
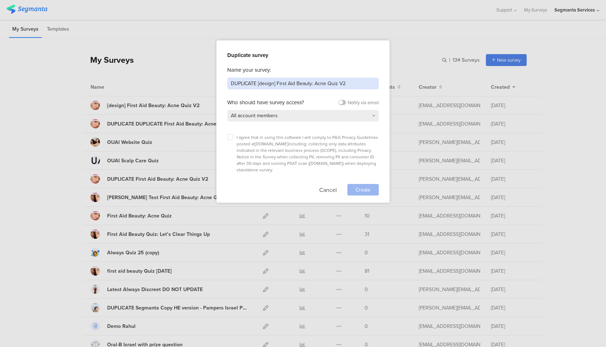
drag, startPoint x: 257, startPoint y: 84, endPoint x: 205, endPoint y: 83, distance: 52.4
click at [205, 84] on div "Duplicate survey Name your survey: DUPLICATE [design] First Aid Beauty: Acne Qu…" at bounding box center [303, 173] width 606 height 347
click at [247, 85] on input "[design] First Aid Beauty: Acne Quiz V2" at bounding box center [303, 84] width 152 height 12
type input "[design2] First Aid Beauty: Acne Quiz V2"
click at [358, 184] on div at bounding box center [363, 190] width 31 height 12
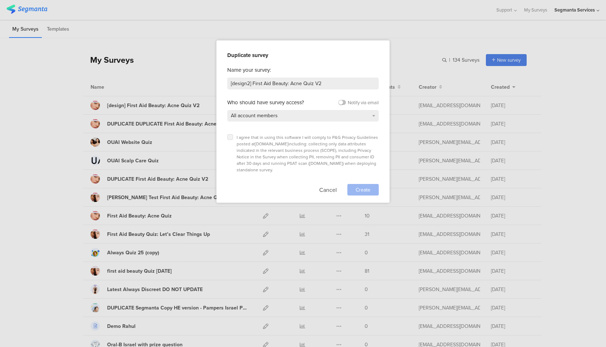
click at [230, 138] on icon at bounding box center [230, 137] width 3 height 3
click at [0, 0] on input "checkbox" at bounding box center [0, 0] width 0 height 0
click at [365, 186] on span "Create" at bounding box center [363, 190] width 15 height 8
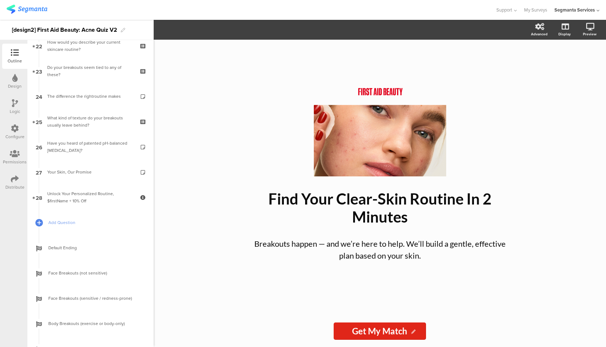
scroll to position [575, 0]
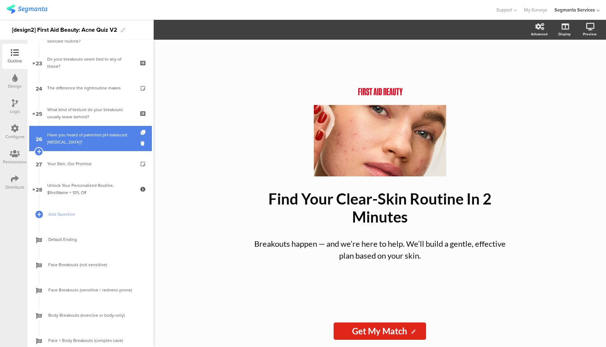
click at [103, 140] on div "Have you heard of patented pH-balanced [MEDICAL_DATA]?" at bounding box center [90, 138] width 86 height 14
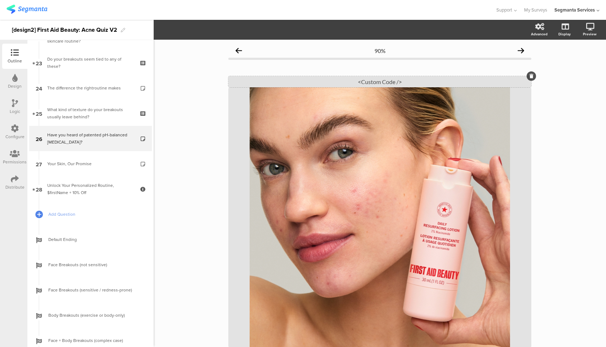
click at [362, 82] on div "<Custom Code />" at bounding box center [380, 81] width 303 height 11
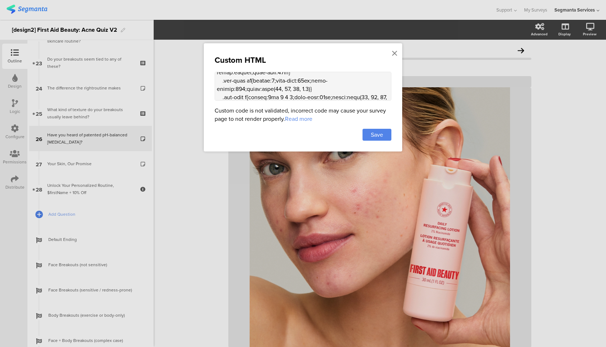
scroll to position [764, 0]
drag, startPoint x: 296, startPoint y: 93, endPoint x: 279, endPoint y: 92, distance: 16.6
click at [279, 92] on textarea at bounding box center [303, 86] width 177 height 29
paste textarea "ff"
click at [235, 94] on textarea at bounding box center [303, 86] width 177 height 29
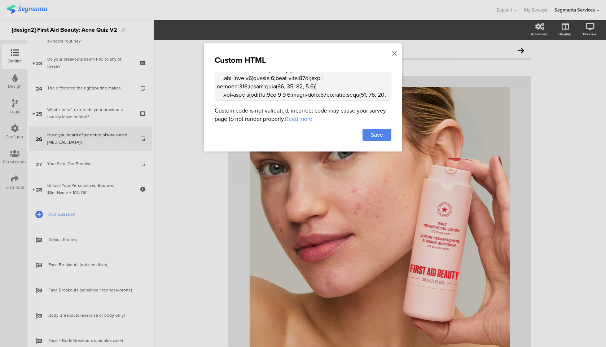
click at [253, 85] on textarea at bounding box center [303, 86] width 177 height 29
drag, startPoint x: 346, startPoint y: 84, endPoint x: 265, endPoint y: 83, distance: 81.2
click at [265, 83] on textarea at bounding box center [303, 86] width 177 height 29
click at [353, 84] on textarea at bounding box center [303, 86] width 177 height 29
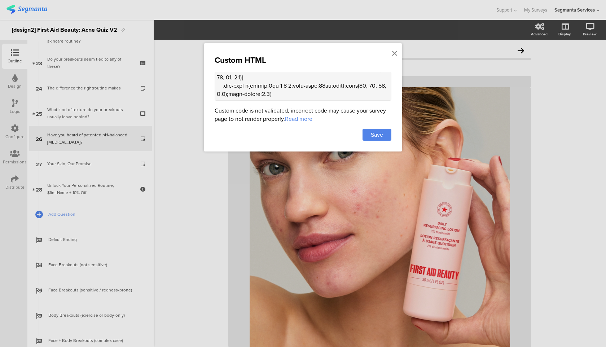
paste textarea "box-shadow: 0 4px 10px rgba(0, 0, 0, 0.1);"
click at [355, 84] on textarea at bounding box center [303, 86] width 177 height 29
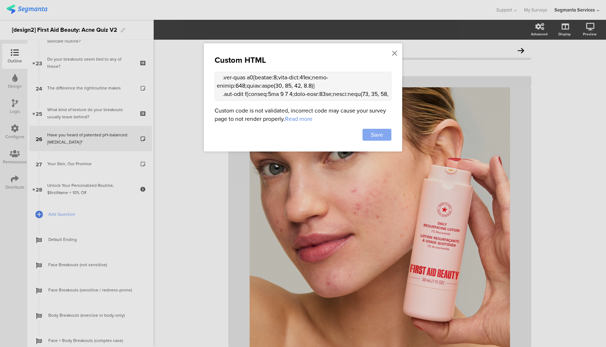
type textarea "<style> .progress-bar-segments { display: none !important; } .animated-router-v…"
click at [381, 134] on span "Save" at bounding box center [377, 135] width 12 height 8
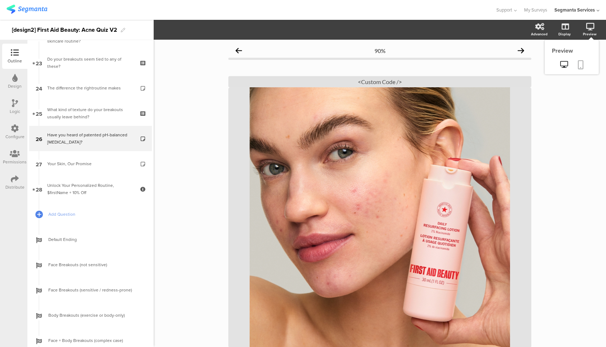
click at [581, 60] on link at bounding box center [581, 65] width 16 height 14
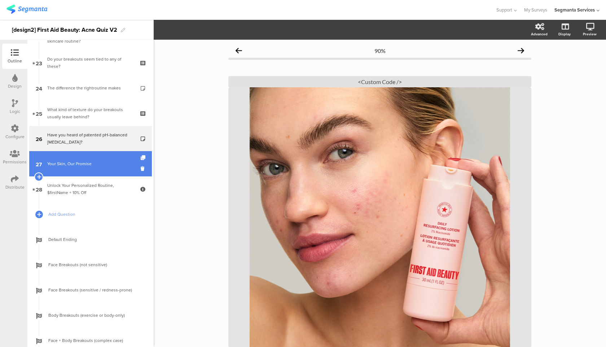
click at [111, 160] on link "27 Your Skin, Our Promise" at bounding box center [90, 163] width 123 height 25
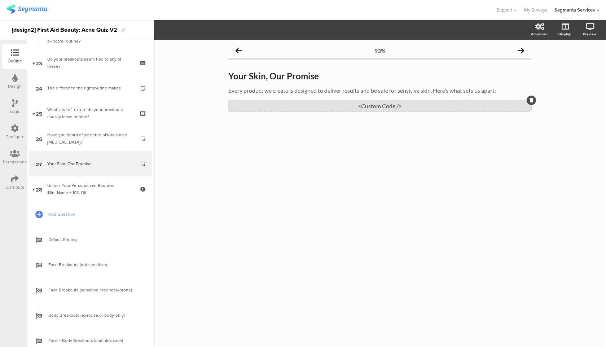
click at [336, 107] on div "<Custom Code />" at bounding box center [380, 105] width 303 height 11
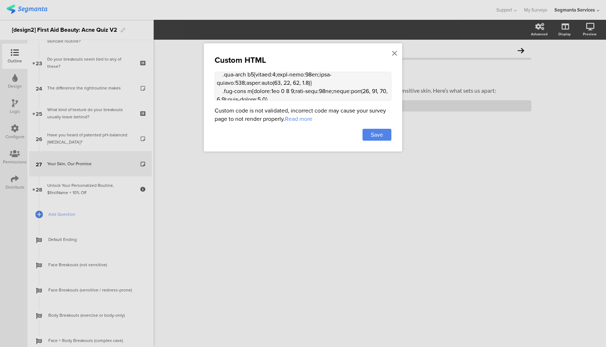
scroll to position [806, 0]
drag, startPoint x: 297, startPoint y: 96, endPoint x: 279, endPoint y: 96, distance: 17.3
click at [279, 96] on textarea at bounding box center [303, 86] width 177 height 29
paste textarea "ff"
click at [256, 87] on textarea at bounding box center [303, 86] width 177 height 29
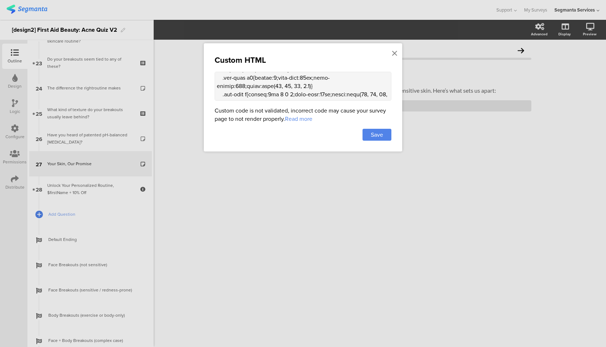
drag, startPoint x: 265, startPoint y: 88, endPoint x: 348, endPoint y: 83, distance: 83.1
click at [348, 83] on textarea at bounding box center [303, 86] width 177 height 29
click at [301, 88] on textarea at bounding box center [303, 86] width 177 height 29
click at [353, 86] on textarea at bounding box center [303, 86] width 177 height 29
paste textarea "box-shadow: 0 4px 10px rgba(0, 0, 0, 0.1);"
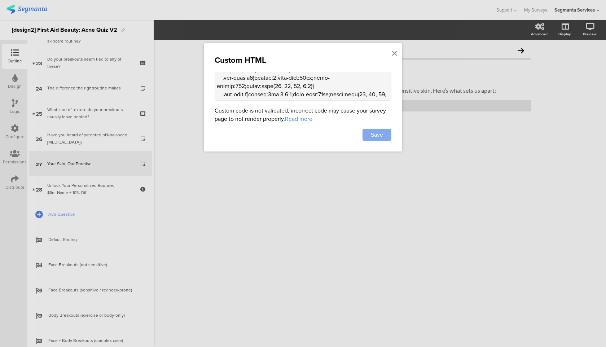
type textarea "<style> .progress-bar-segments { display: none !important; } .animated-router-v…"
click at [387, 132] on div "Save" at bounding box center [377, 135] width 29 height 12
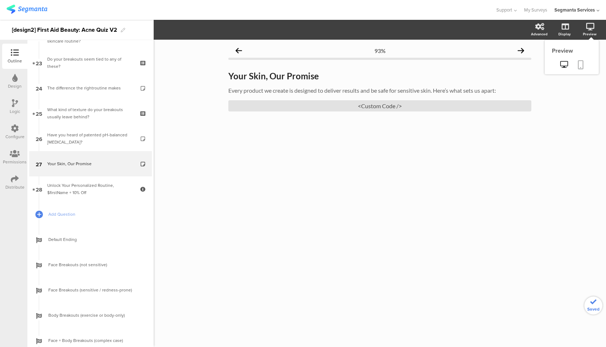
click at [583, 69] on link at bounding box center [581, 65] width 16 height 14
click at [349, 105] on div "<Custom Code />" at bounding box center [380, 105] width 303 height 11
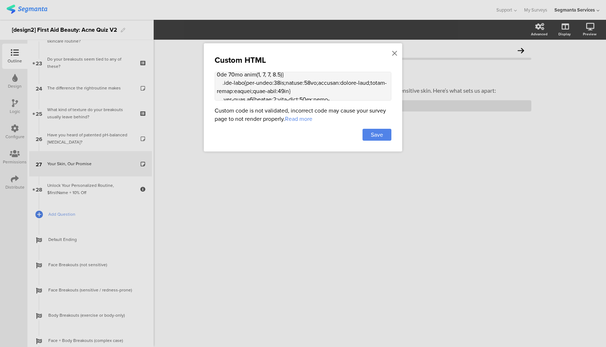
scroll to position [784, 0]
click at [347, 82] on textarea at bounding box center [303, 86] width 177 height 29
click at [267, 74] on textarea at bounding box center [303, 86] width 177 height 29
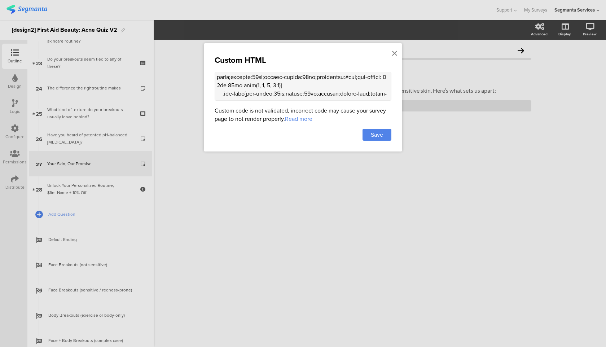
scroll to position [780, 0]
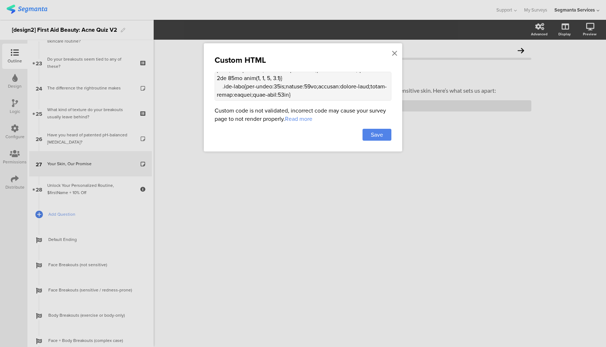
click at [265, 95] on textarea at bounding box center [303, 86] width 177 height 29
type textarea "<style> .progress-bar-segments { display: none !important; } .animated-router-v…"
click at [373, 136] on span "Save" at bounding box center [377, 135] width 12 height 8
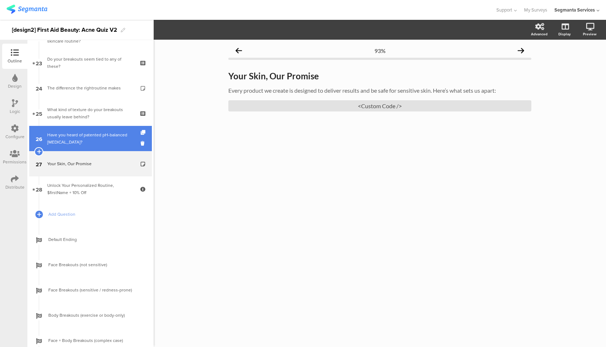
click at [133, 133] on div "Have you heard of patented pH-balanced [MEDICAL_DATA]?" at bounding box center [90, 138] width 86 height 14
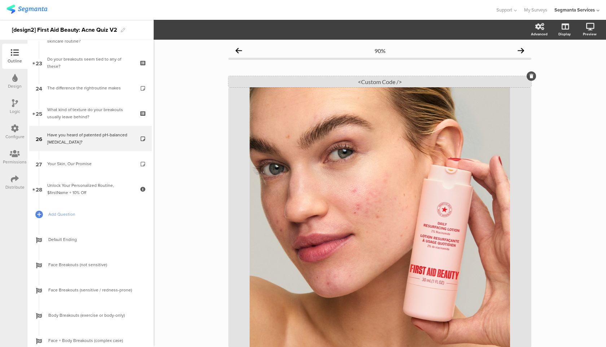
click at [318, 82] on div "<Custom Code />" at bounding box center [380, 81] width 303 height 11
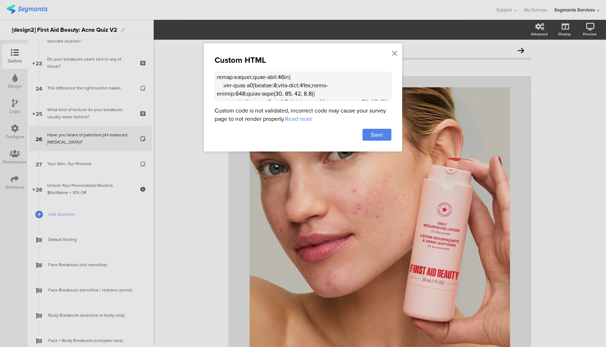
scroll to position [757, 0]
click at [374, 75] on textarea at bounding box center [303, 86] width 177 height 29
type textarea "<style> .progress-bar-segments { display: none !important; } .animated-router-v…"
click at [388, 135] on div "Save" at bounding box center [377, 135] width 29 height 12
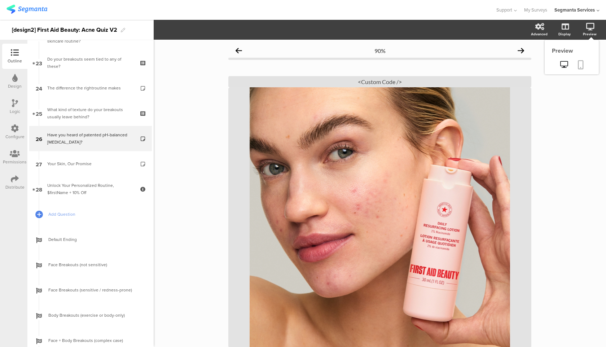
click at [580, 64] on icon at bounding box center [581, 64] width 6 height 9
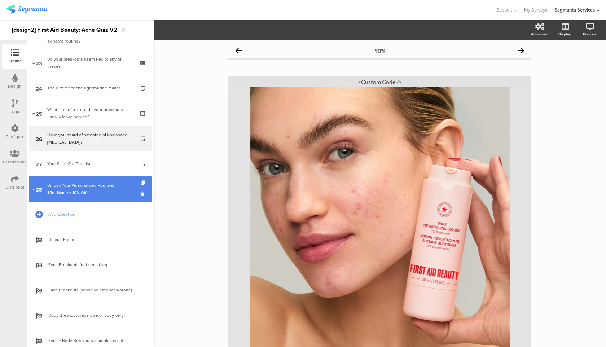
click at [117, 194] on div "Unlock Your Personalized Routine, $firstName + 10% Off" at bounding box center [90, 189] width 86 height 14
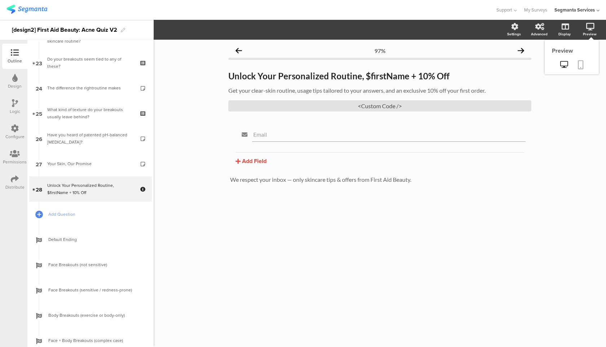
click at [582, 62] on icon at bounding box center [581, 64] width 6 height 9
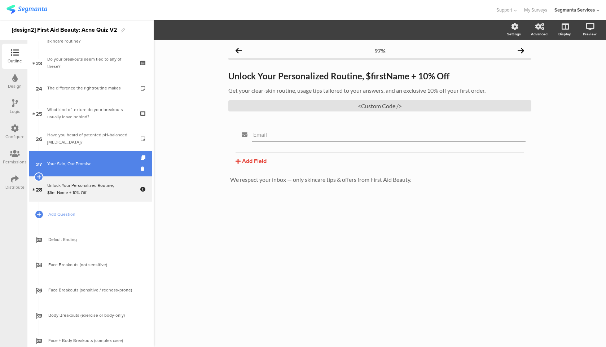
click at [123, 166] on div "Your Skin, Our Promise" at bounding box center [90, 163] width 86 height 7
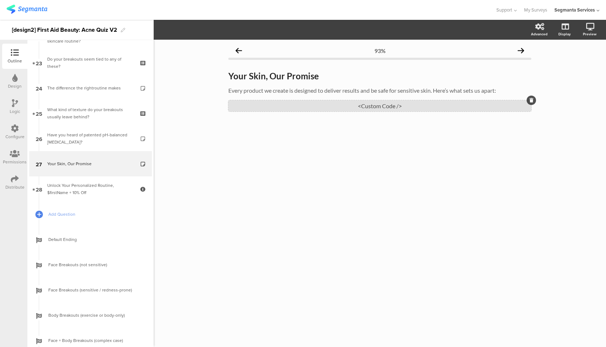
click at [297, 100] on div "<Custom Code />" at bounding box center [380, 105] width 303 height 11
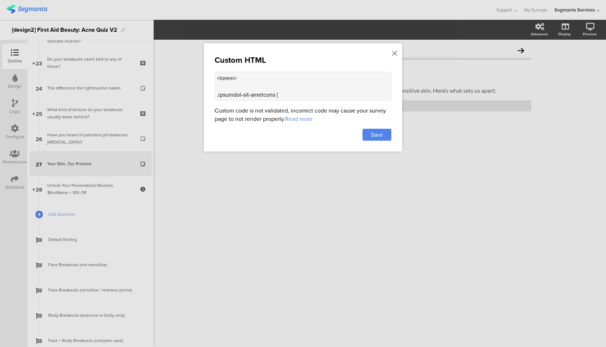
click at [283, 89] on textarea at bounding box center [303, 86] width 177 height 29
drag, startPoint x: 217, startPoint y: 78, endPoint x: 247, endPoint y: 83, distance: 30.7
click at [247, 83] on textarea at bounding box center [303, 86] width 177 height 29
click at [396, 51] on icon at bounding box center [394, 53] width 5 height 8
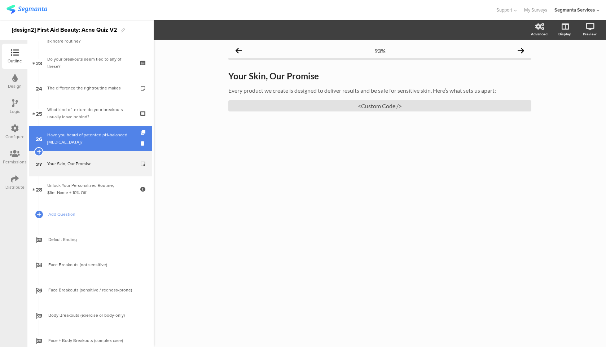
click at [128, 136] on div "Have you heard of patented pH-balanced [MEDICAL_DATA]?" at bounding box center [90, 138] width 86 height 14
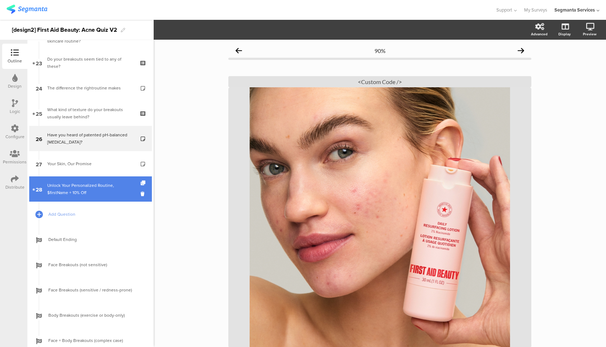
click at [113, 183] on div "Unlock Your Personalized Routine, $firstName + 10% Off" at bounding box center [90, 189] width 86 height 14
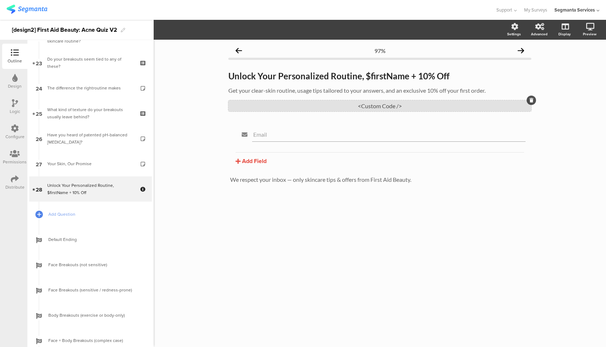
click at [318, 108] on div "<Custom Code />" at bounding box center [380, 105] width 303 height 11
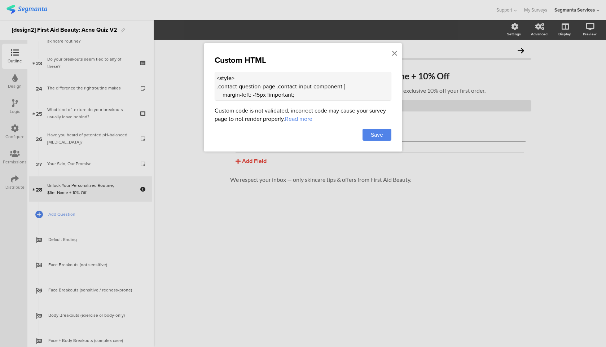
click at [250, 79] on textarea "<style> .contact-question-page .contact-input-component { margin-left: -15px !i…" at bounding box center [303, 86] width 177 height 29
paste textarea ".top-bar { z-index: 1; position: relative; } .progress-text-container { display…"
type textarea "<style> .top-bar { z-index: 1; position: relative; } .progress-text-container {…"
click at [374, 131] on span "Save" at bounding box center [377, 135] width 12 height 8
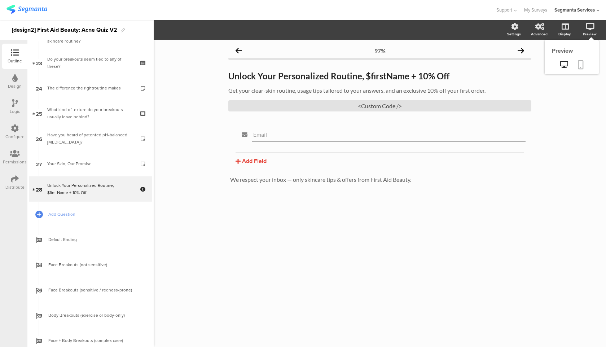
click at [585, 66] on link at bounding box center [581, 65] width 16 height 14
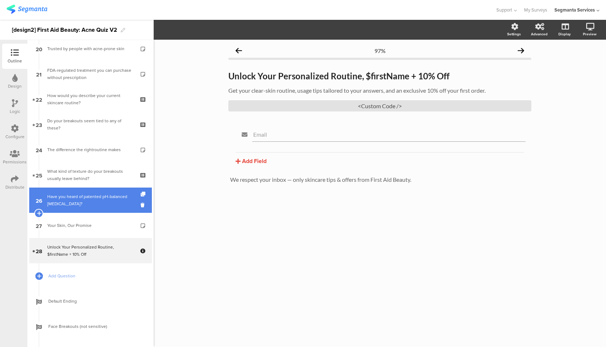
scroll to position [505, 0]
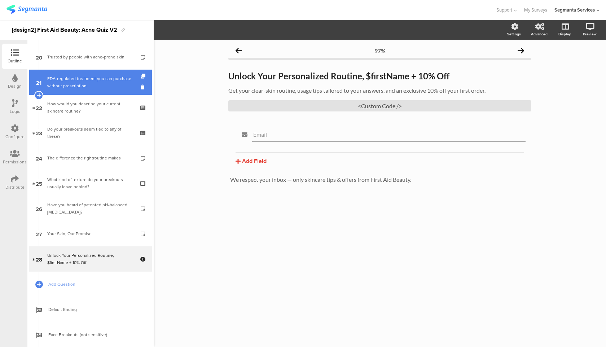
click at [98, 91] on link "21 FDA-regulated treatment you can purchase without prescription" at bounding box center [90, 82] width 123 height 25
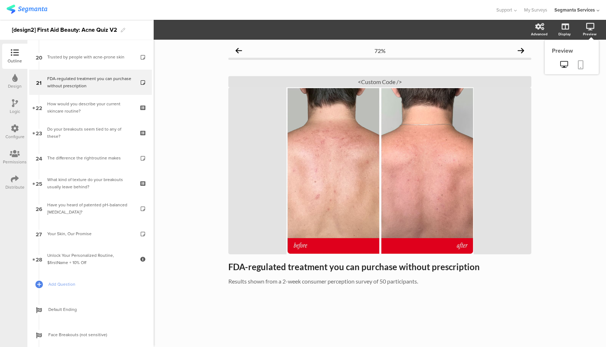
click at [580, 66] on icon at bounding box center [581, 64] width 6 height 9
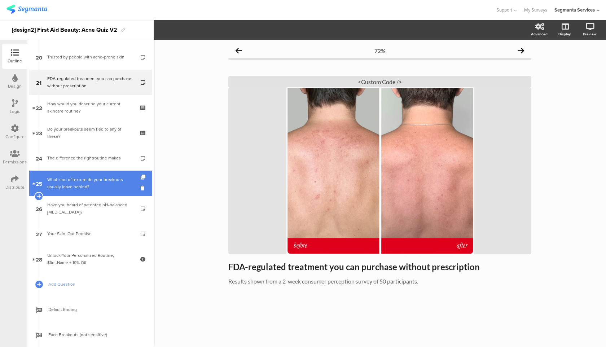
click at [102, 179] on div "What kind of texture do your breakouts usually leave behind?" at bounding box center [90, 183] width 86 height 14
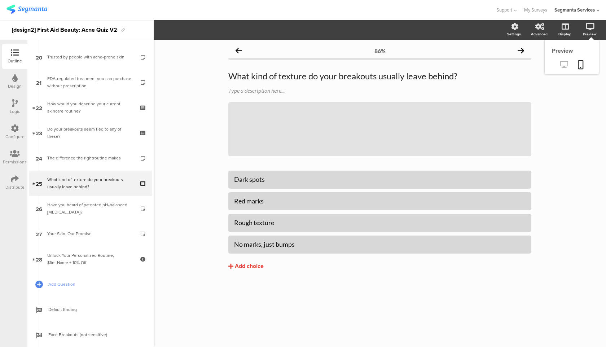
click at [561, 64] on icon at bounding box center [565, 64] width 8 height 7
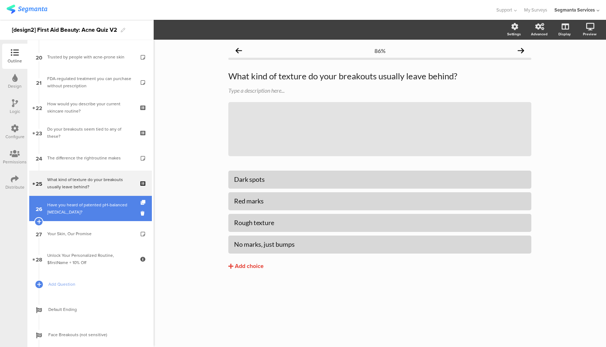
click at [97, 212] on div "Have you heard of patented pH-balanced [MEDICAL_DATA]?" at bounding box center [90, 208] width 86 height 14
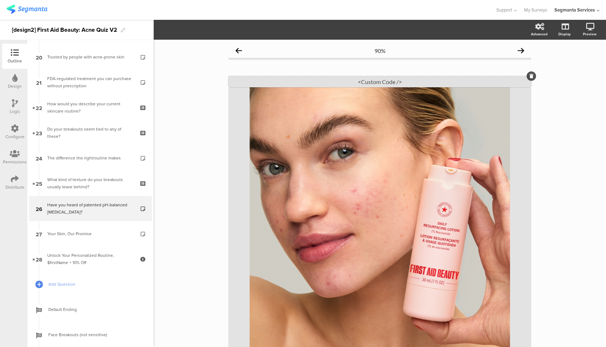
click at [380, 80] on div "<Custom Code />" at bounding box center [380, 81] width 303 height 11
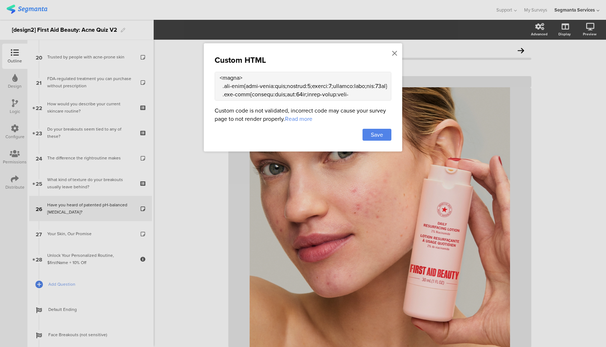
scroll to position [729, 0]
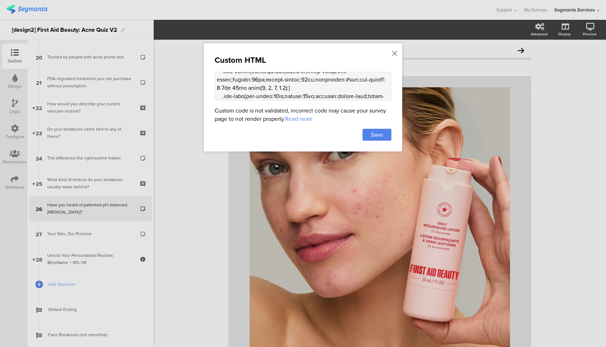
drag, startPoint x: 336, startPoint y: 77, endPoint x: 327, endPoint y: 77, distance: 9.0
click at [327, 77] on textarea at bounding box center [303, 86] width 177 height 29
type textarea "<style> .progress-bar-segments { display: none !important; } .animated-router-v…"
click at [378, 131] on div "Save" at bounding box center [377, 135] width 29 height 12
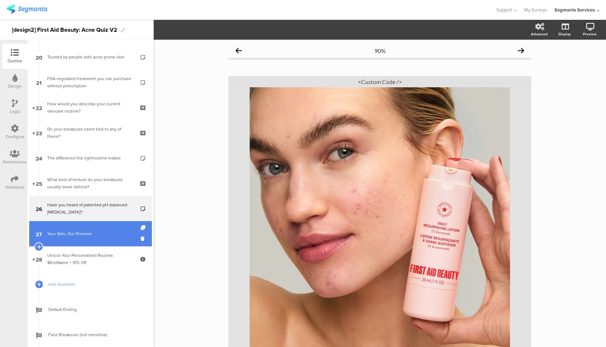
click at [95, 240] on link "27 Your Skin, Our Promise" at bounding box center [90, 233] width 123 height 25
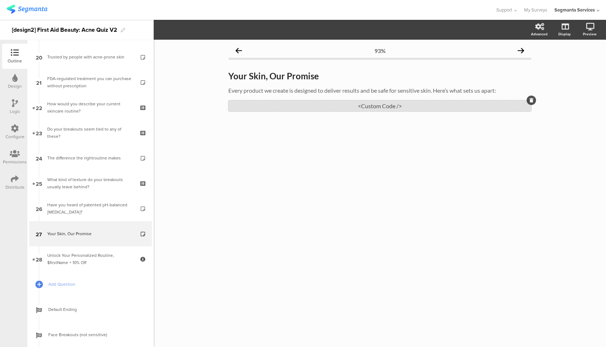
click at [355, 109] on div "<Custom Code />" at bounding box center [380, 105] width 303 height 11
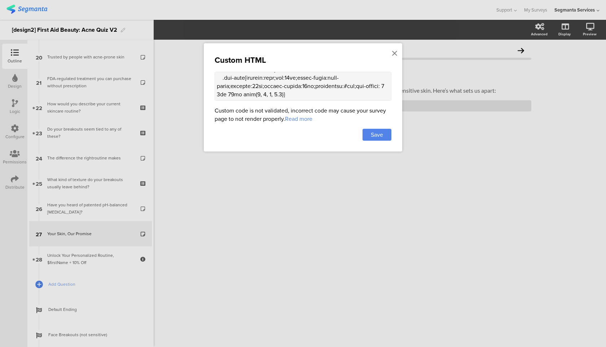
scroll to position [764, 0]
drag, startPoint x: 317, startPoint y: 83, endPoint x: 310, endPoint y: 83, distance: 6.9
click at [310, 83] on textarea at bounding box center [303, 86] width 177 height 29
type textarea "<style> .progress-bar-segments { display: none !important; } .animated-router-v…"
click at [374, 131] on span "Save" at bounding box center [377, 135] width 12 height 8
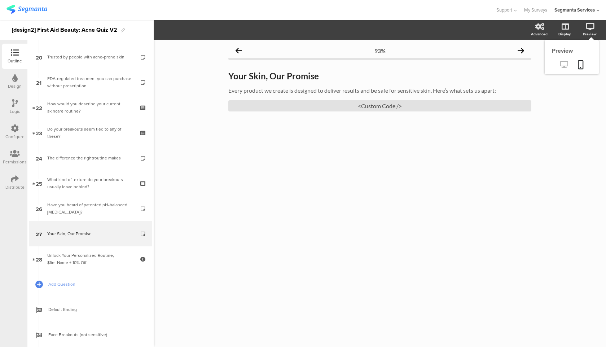
click at [567, 61] on link at bounding box center [565, 65] width 18 height 12
click at [580, 63] on icon at bounding box center [581, 64] width 6 height 9
click at [349, 110] on div "<Custom Code />" at bounding box center [380, 105] width 303 height 11
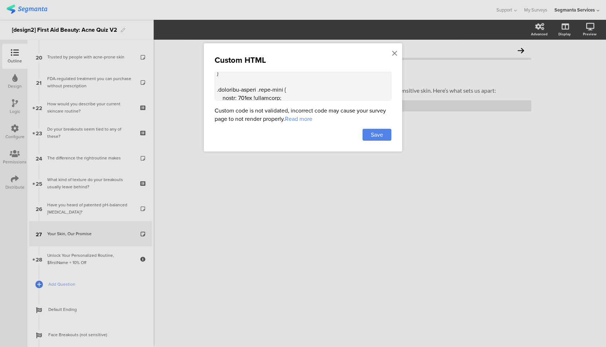
scroll to position [713, 0]
click at [272, 85] on textarea at bounding box center [303, 86] width 177 height 29
type textarea "<style> .progress-bar-segments { display: none !important; } .animated-router-v…"
click at [396, 53] on icon at bounding box center [394, 53] width 5 height 8
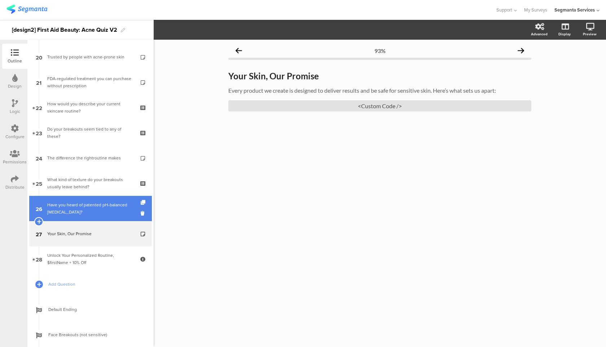
click at [117, 217] on link "26 Have you heard of patented pH-balanced [MEDICAL_DATA]?" at bounding box center [90, 208] width 123 height 25
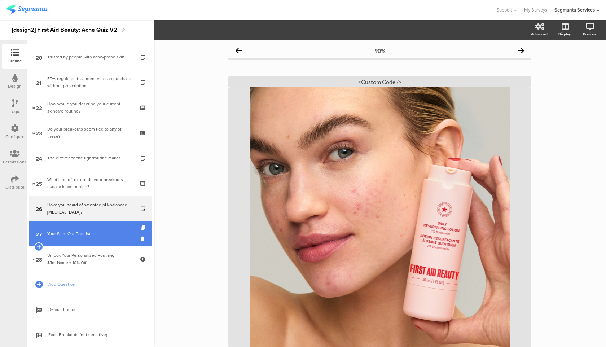
click at [111, 238] on link "27 Your Skin, Our Promise" at bounding box center [90, 233] width 123 height 25
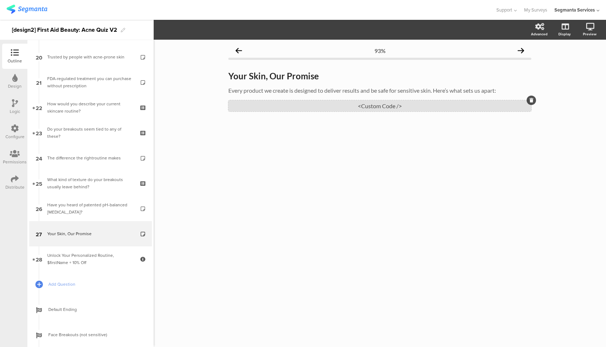
click at [285, 106] on div "<Custom Code />" at bounding box center [380, 105] width 303 height 11
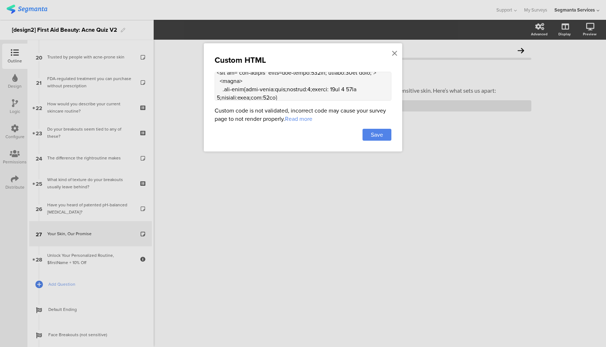
scroll to position [723, 0]
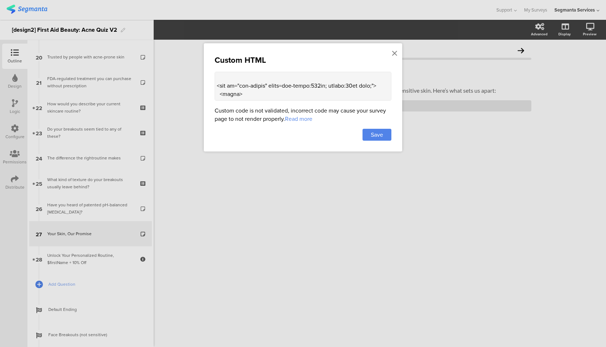
drag, startPoint x: 238, startPoint y: 94, endPoint x: 215, endPoint y: 88, distance: 23.5
click at [215, 88] on textarea at bounding box center [303, 86] width 177 height 29
paste textarea "<lor ip="dol-sitame" conse="adip-elitse: -doeiu-tempor, IncidIduNtutlaBore, 'Et…"
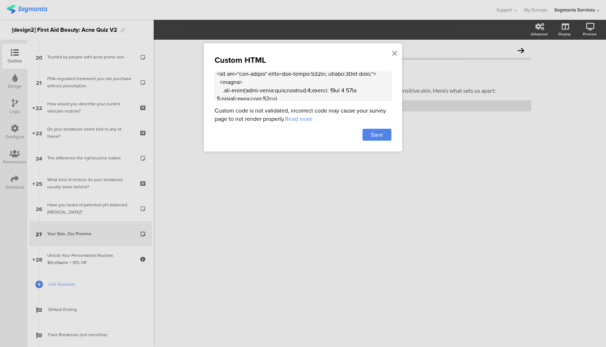
click at [241, 88] on textarea at bounding box center [303, 86] width 177 height 29
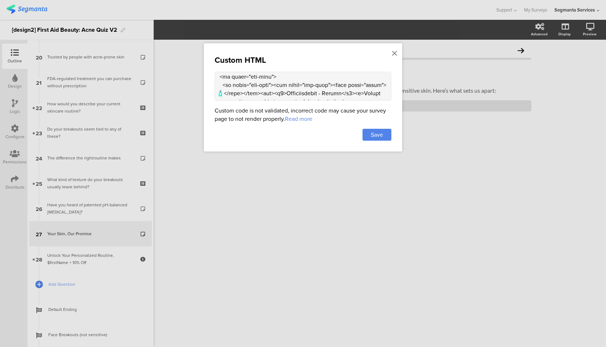
scroll to position [1084, 0]
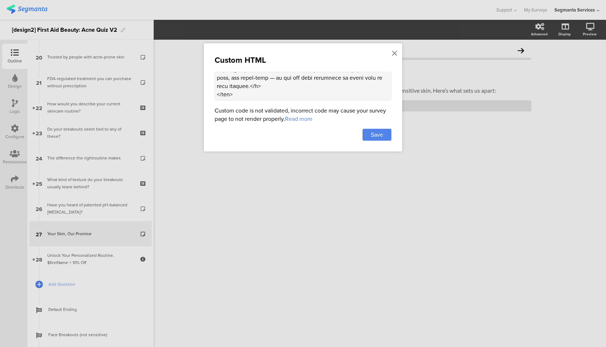
drag, startPoint x: 216, startPoint y: 88, endPoint x: 231, endPoint y: 170, distance: 82.6
click at [231, 170] on div "Custom HTML Custom code is not validated, incorrect code may cause your survey …" at bounding box center [303, 173] width 606 height 347
paste textarea ""lore-ipsumd: -sitam-consec, AdipiSciNgelitSedd, 'Eiusm TE', Incidi, 'Utlaboree…"
type textarea "<style> .progress-bar-segments { display: none !important; } .animated-router-v…"
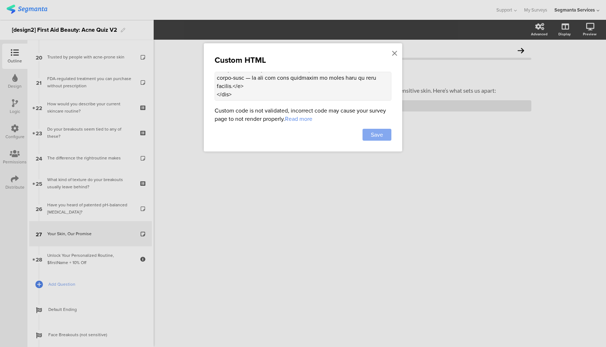
click at [377, 133] on span "Save" at bounding box center [377, 135] width 12 height 8
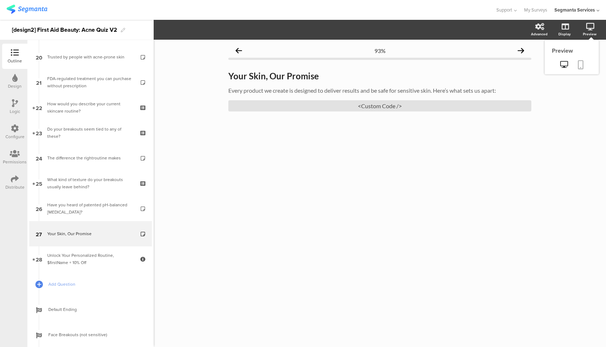
click at [580, 65] on icon at bounding box center [581, 64] width 6 height 9
click at [322, 107] on div "<Custom Code />" at bounding box center [380, 105] width 303 height 11
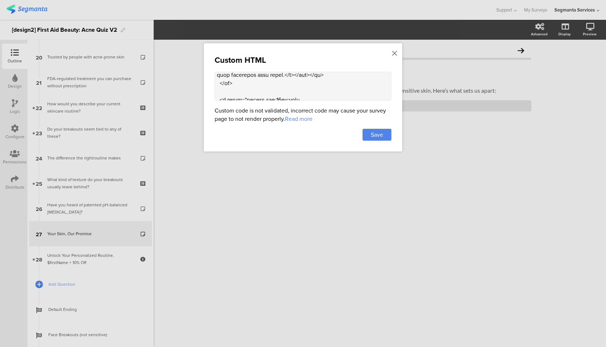
scroll to position [1102, 0]
drag, startPoint x: 217, startPoint y: 81, endPoint x: 238, endPoint y: 96, distance: 25.9
click at [238, 96] on textarea at bounding box center [303, 86] width 177 height 29
paste textarea "width:100%;"> <style> .fab-list{list-style:none;padding:0;margin:32px 0;display…"
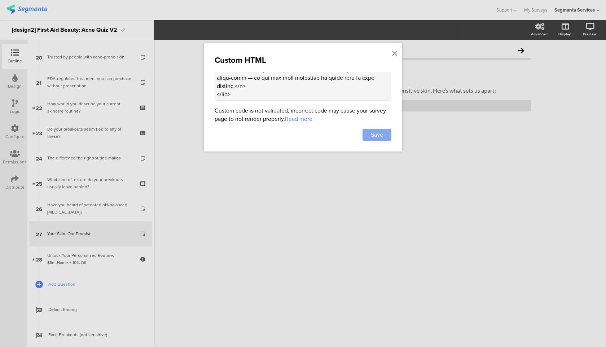
type textarea "<style> .progress-bar-segments { display: none !important; } .animated-router-v…"
click at [370, 136] on div "Save" at bounding box center [377, 135] width 29 height 12
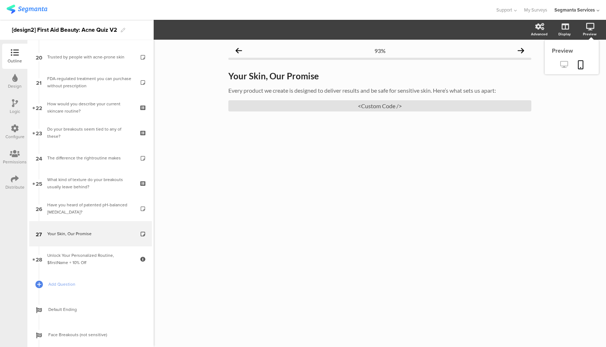
click at [562, 64] on icon at bounding box center [565, 64] width 8 height 7
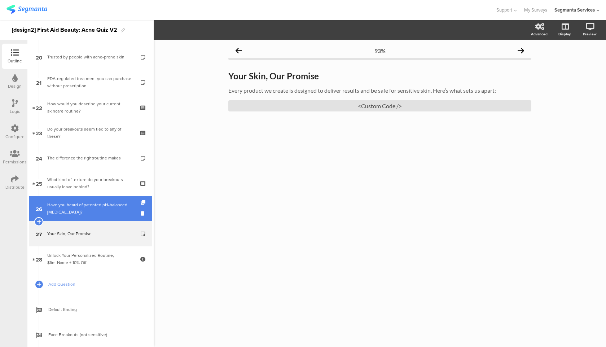
click at [97, 207] on div "Have you heard of patented pH-balanced [MEDICAL_DATA]?" at bounding box center [90, 208] width 86 height 14
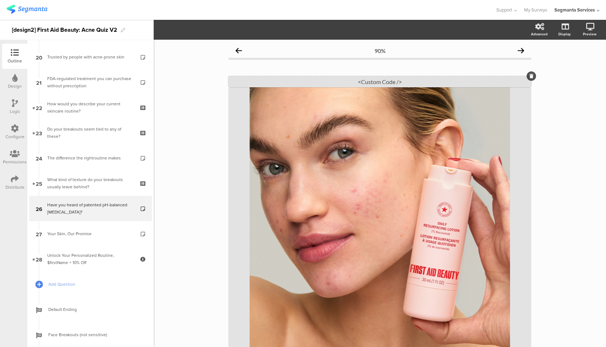
click at [315, 80] on div "<Custom Code />" at bounding box center [380, 81] width 303 height 11
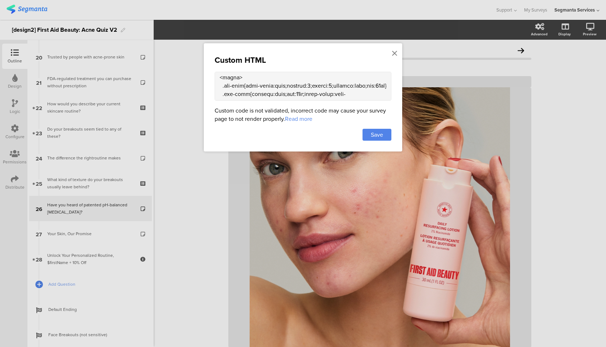
scroll to position [706, 0]
drag, startPoint x: 232, startPoint y: 95, endPoint x: 217, endPoint y: 95, distance: 14.4
click at [217, 95] on textarea at bounding box center [303, 86] width 177 height 29
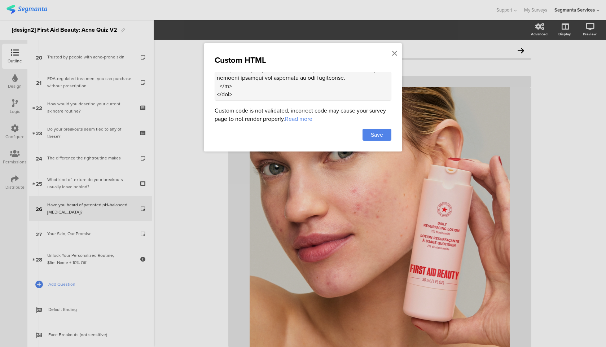
paste textarea "<lor ip="dol-sitametcons" adipi="elit-seddoe: -tempo-incidi, UtlabOreEtdoloRema…"
type textarea "<style> .progress-bar-segments { display: none !important; } .animated-router-v…"
click at [383, 138] on div "Save" at bounding box center [377, 135] width 29 height 12
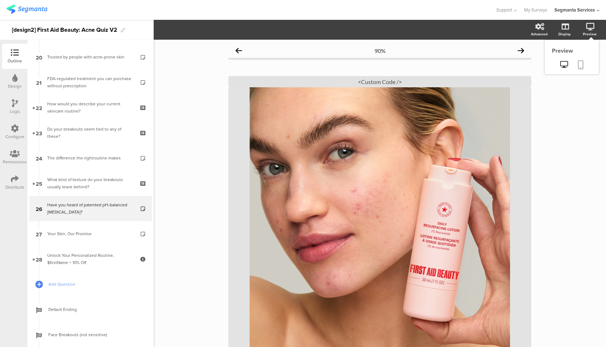
click at [581, 62] on icon at bounding box center [581, 64] width 6 height 9
click at [11, 185] on div "Distribute" at bounding box center [14, 187] width 19 height 6
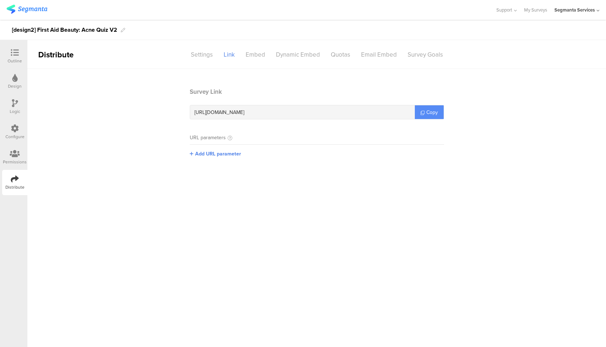
click at [434, 112] on span "Copy" at bounding box center [433, 113] width 12 height 8
click at [18, 49] on icon at bounding box center [15, 53] width 8 height 8
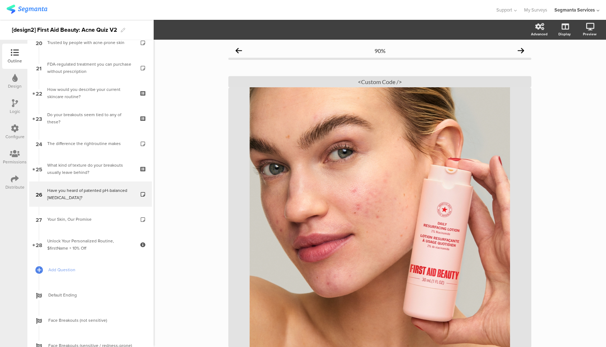
scroll to position [519, 0]
click at [584, 65] on link at bounding box center [581, 65] width 16 height 14
click at [363, 79] on div "<Custom Code />" at bounding box center [380, 81] width 303 height 11
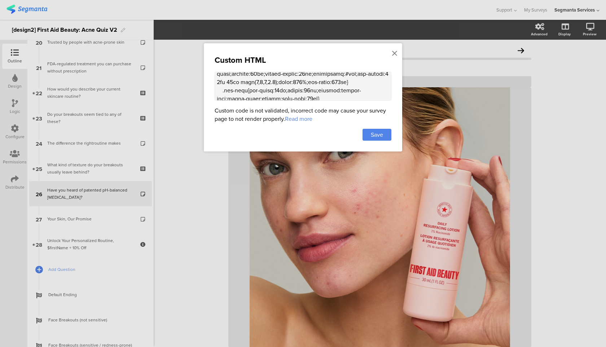
scroll to position [760, 0]
drag, startPoint x: 343, startPoint y: 81, endPoint x: 305, endPoint y: 80, distance: 37.9
click at [305, 80] on textarea at bounding box center [303, 86] width 177 height 29
paste textarea "margin: 32px 0 16"
drag, startPoint x: 311, startPoint y: 80, endPoint x: 305, endPoint y: 79, distance: 5.8
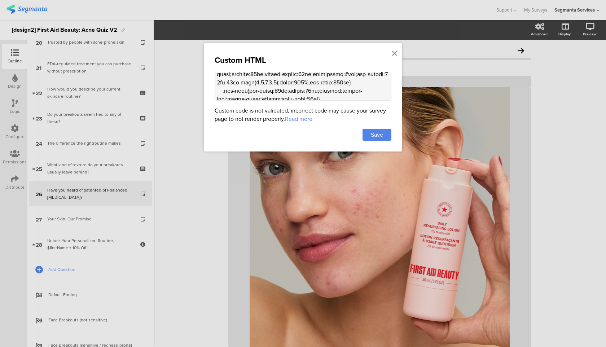
click at [305, 79] on textarea at bounding box center [303, 86] width 177 height 29
type textarea "<style> .progress-bar-segments { display: none !important; } .animated-router-v…"
click at [380, 139] on span "Save" at bounding box center [377, 135] width 12 height 8
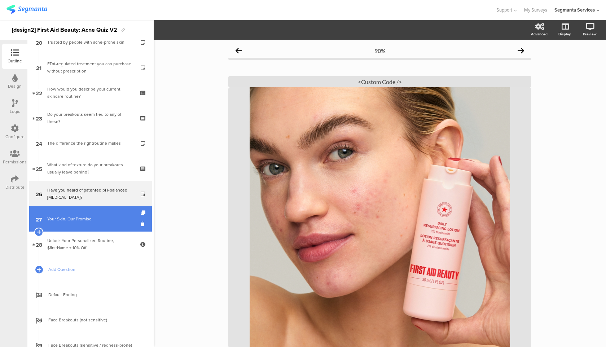
click at [88, 223] on link "27 Your Skin, Our Promise" at bounding box center [90, 218] width 123 height 25
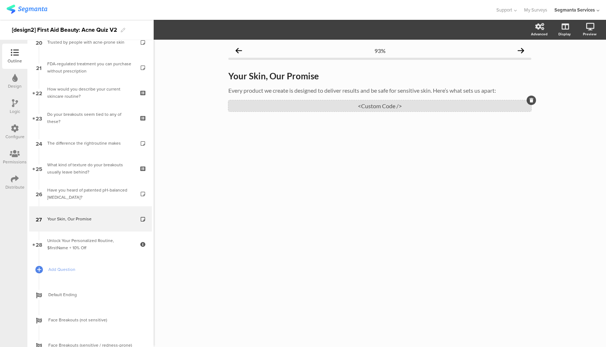
click at [341, 106] on div "<Custom Code />" at bounding box center [380, 105] width 303 height 11
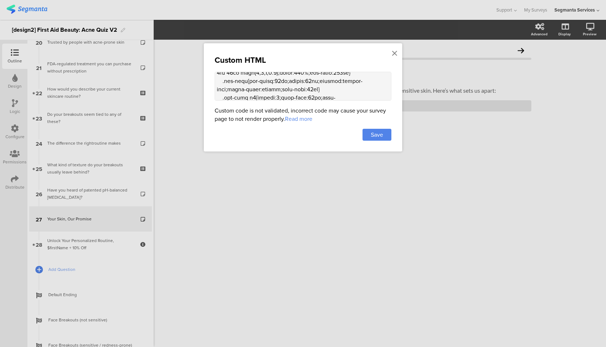
scroll to position [809, 0]
drag, startPoint x: 343, startPoint y: 84, endPoint x: 306, endPoint y: 84, distance: 36.8
click at [306, 84] on textarea at bounding box center [303, 86] width 177 height 29
paste textarea "margin: 32px 0 16"
drag, startPoint x: 311, startPoint y: 83, endPoint x: 306, endPoint y: 83, distance: 5.4
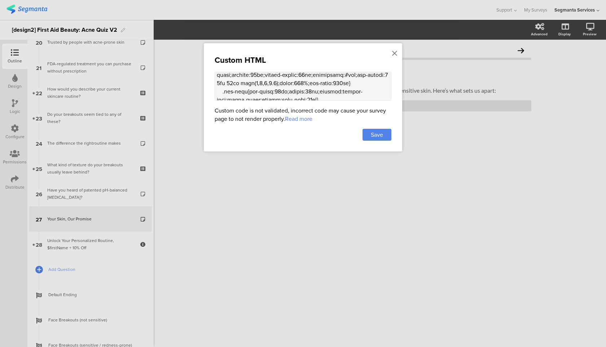
click at [306, 83] on textarea at bounding box center [303, 86] width 177 height 29
type textarea "<style> .progress-bar-segments { display: none !important; } .animated-router-v…"
click at [377, 130] on div "Save" at bounding box center [377, 135] width 29 height 12
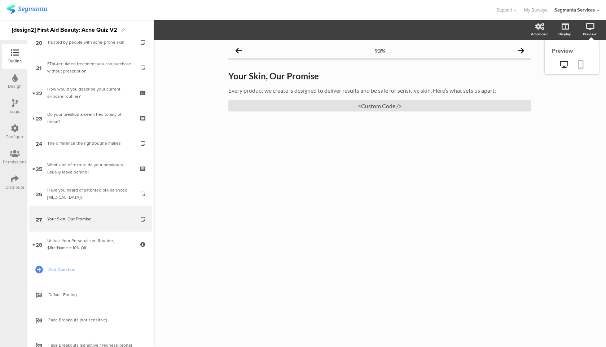
click at [580, 65] on icon at bounding box center [581, 64] width 6 height 9
click at [9, 134] on div "Configure" at bounding box center [14, 137] width 19 height 6
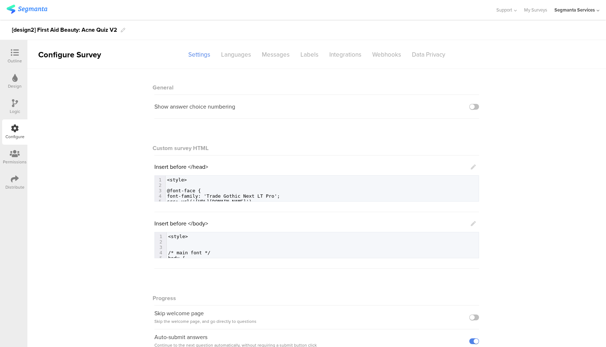
click at [13, 184] on div "Distribute" at bounding box center [14, 187] width 19 height 6
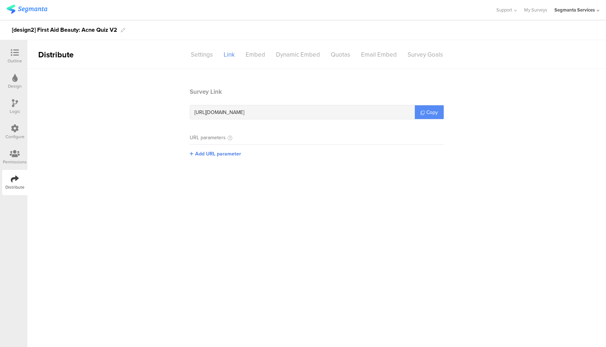
click at [434, 117] on link "Copy" at bounding box center [429, 112] width 29 height 14
click at [21, 56] on div at bounding box center [15, 53] width 14 height 9
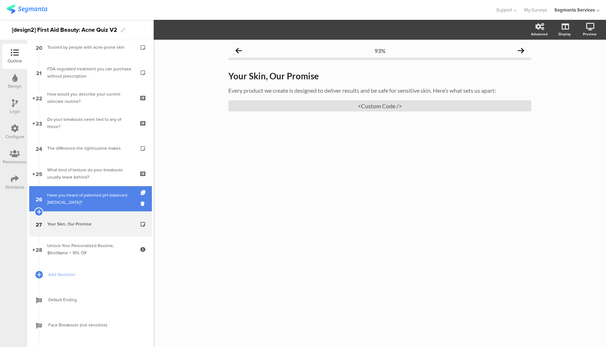
scroll to position [545, 0]
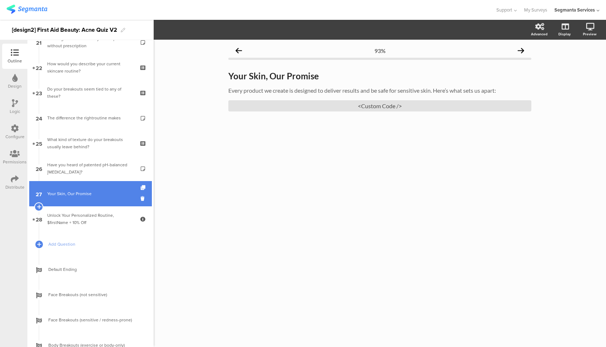
click at [104, 186] on link "27 Your Skin, Our Promise" at bounding box center [90, 193] width 123 height 25
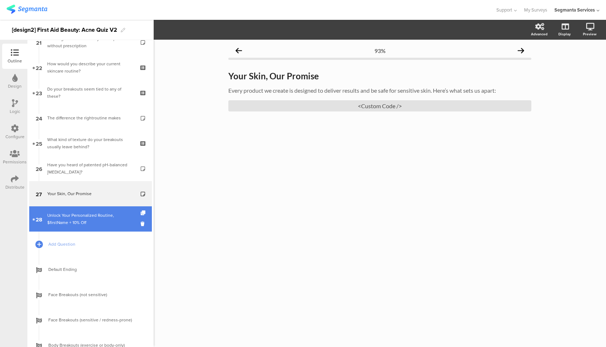
click at [97, 212] on div "Unlock Your Personalized Routine, $firstName + 10% Off" at bounding box center [90, 219] width 86 height 14
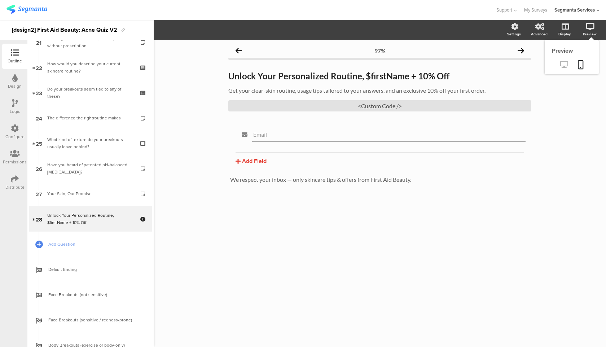
click at [564, 65] on icon at bounding box center [565, 64] width 8 height 7
